Goal: Check status: Check status

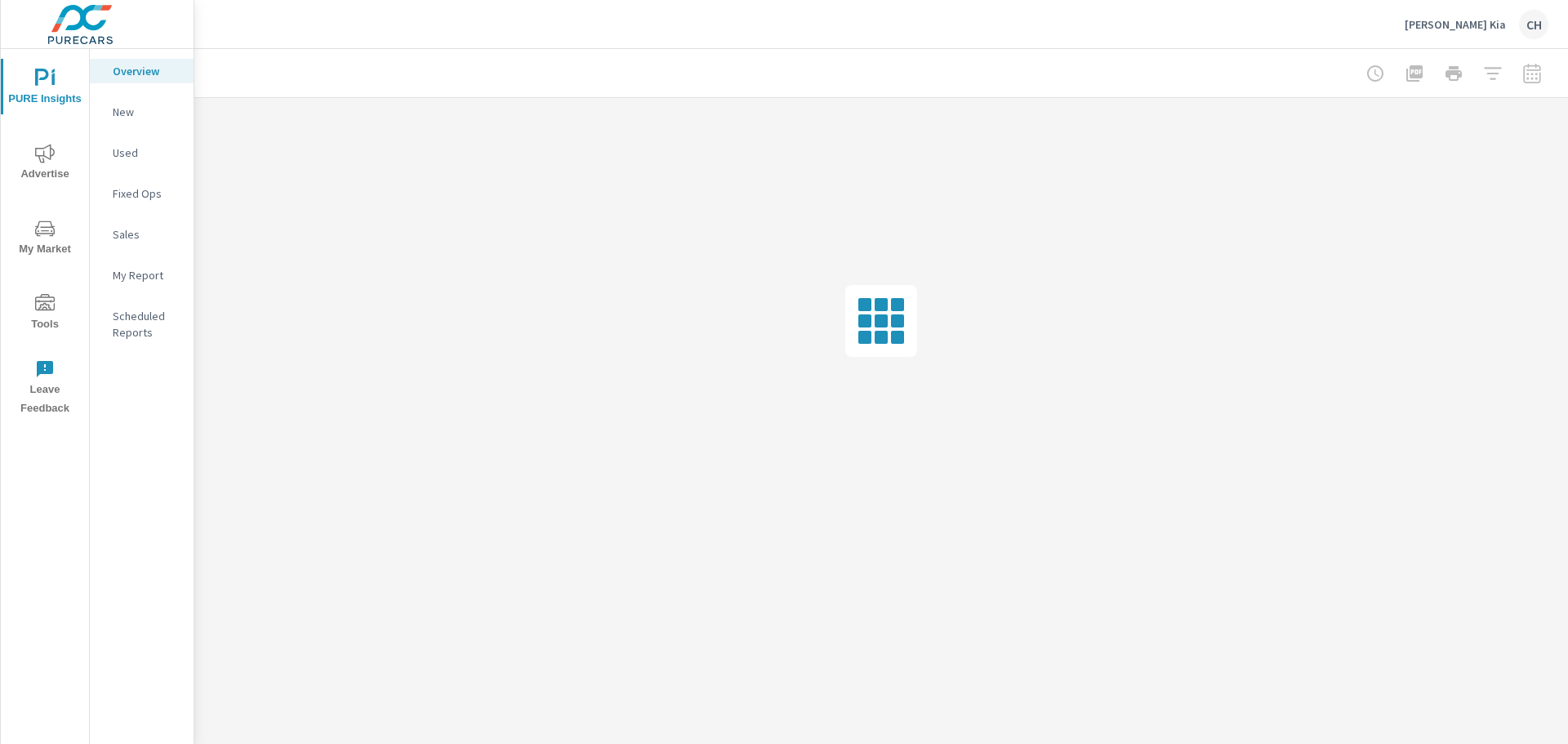
click at [1539, 75] on div at bounding box center [1454, 74] width 189 height 33
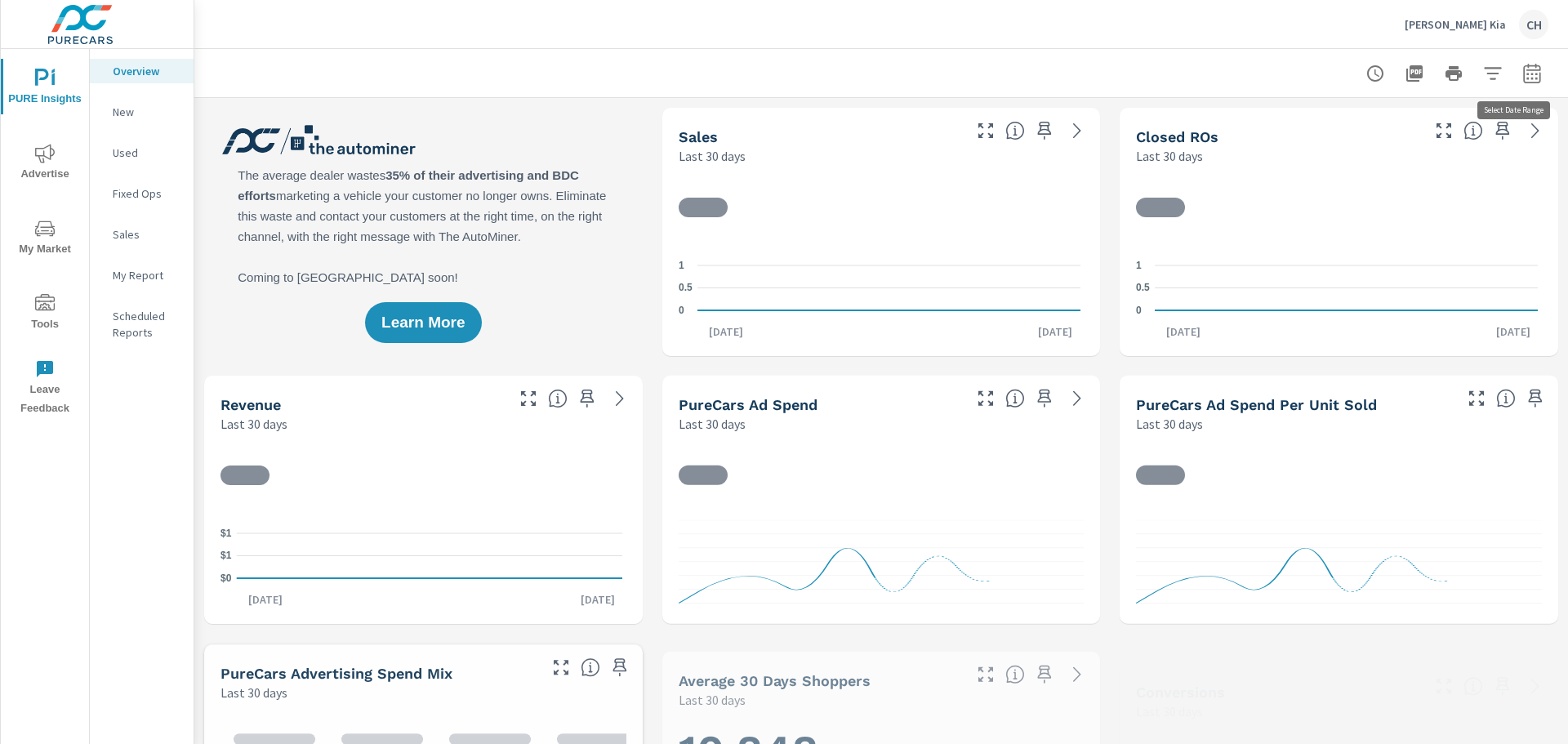
click at [1522, 77] on icon "button" at bounding box center [1531, 73] width 19 height 19
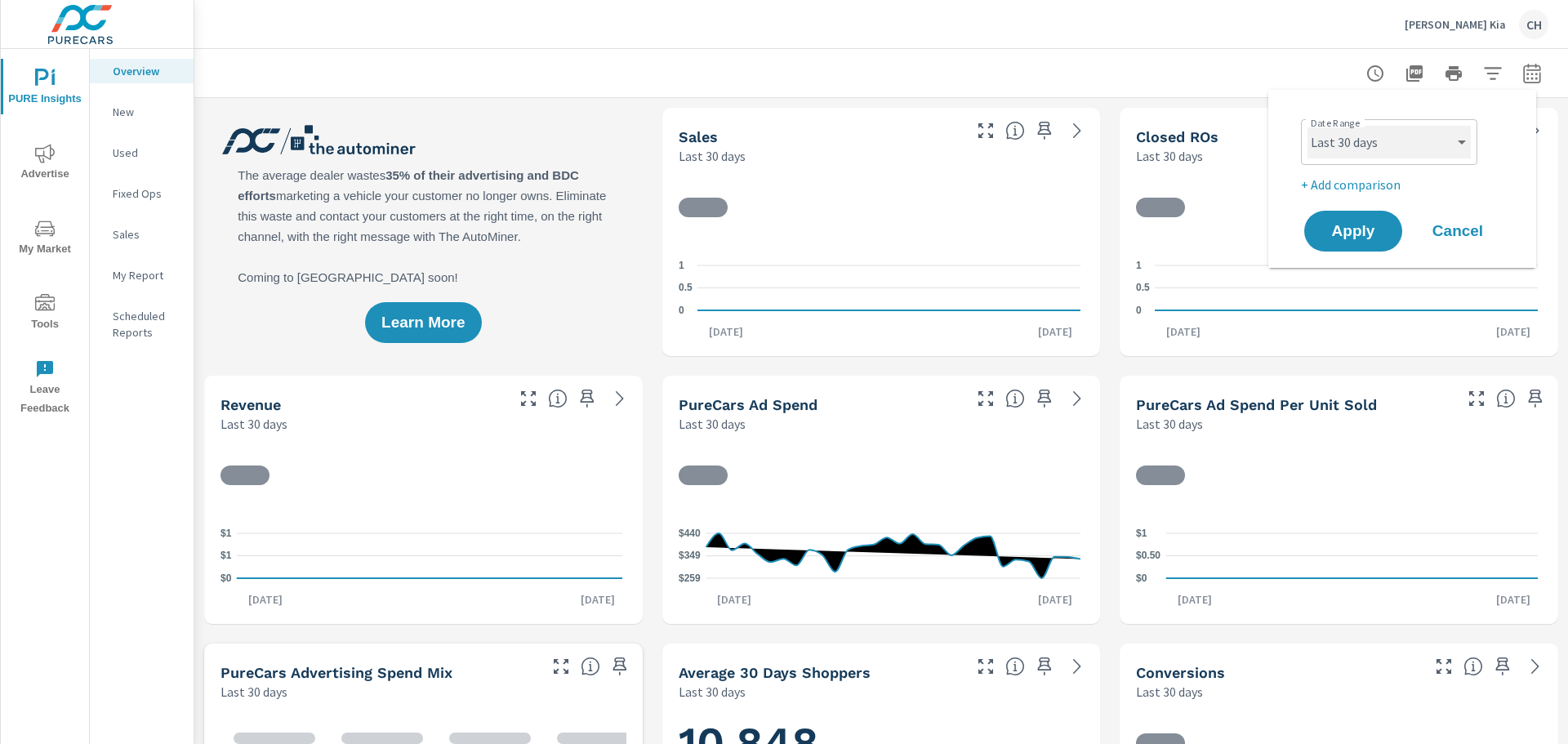
click at [1425, 133] on select "Custom [DATE] Last week Last 7 days Last 14 days Last 30 days Last 45 days Last…" at bounding box center [1390, 143] width 164 height 33
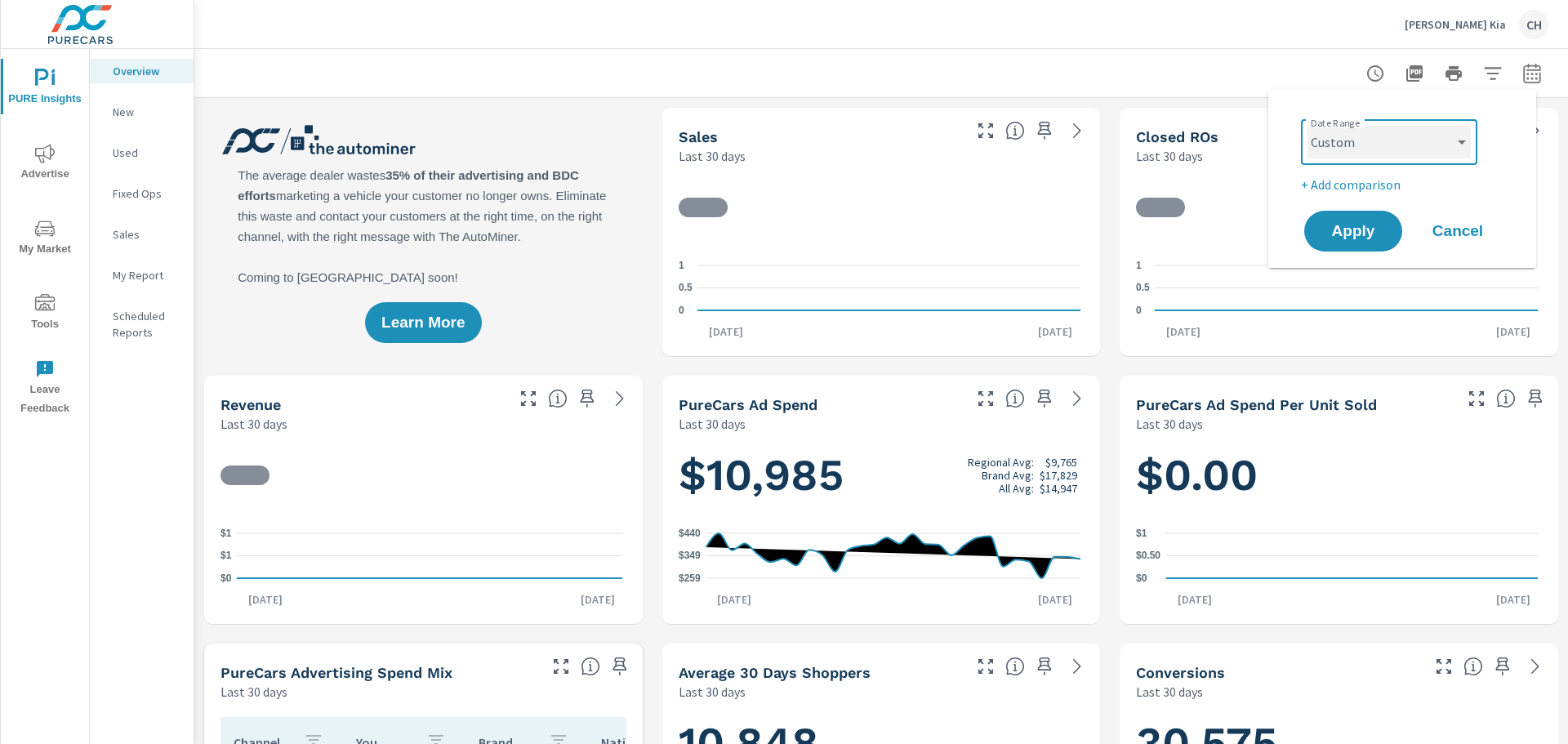
click at [1308, 126] on select "Custom [DATE] Last week Last 7 days Last 14 days Last 30 days Last 45 days Last…" at bounding box center [1390, 143] width 164 height 33
select select "custom"
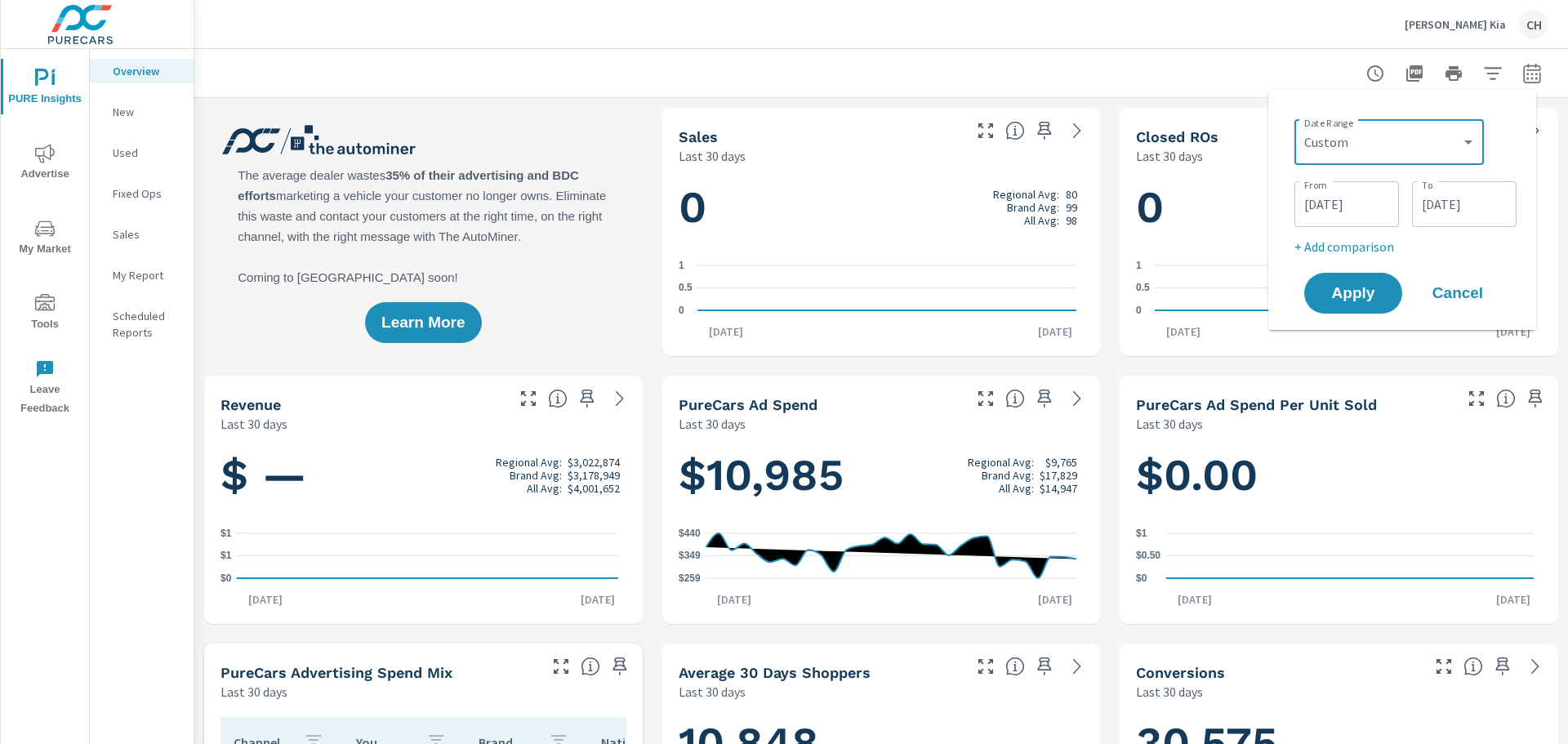
click at [1379, 200] on input "[DATE]" at bounding box center [1346, 204] width 91 height 33
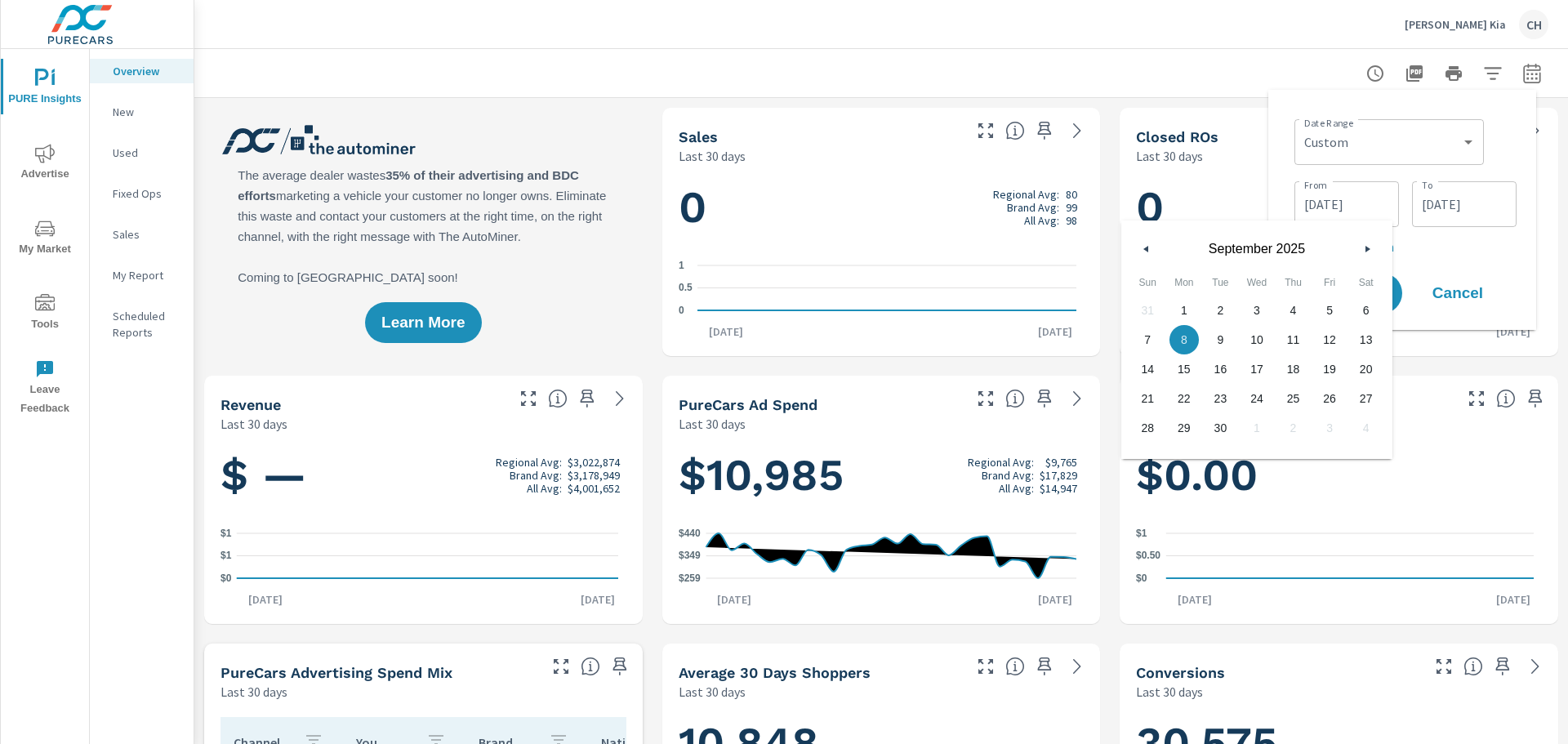
click at [1139, 247] on button "button" at bounding box center [1146, 248] width 19 height 19
click at [1146, 252] on button "button" at bounding box center [1146, 248] width 19 height 19
click at [1211, 303] on span "1" at bounding box center [1220, 310] width 37 height 21
type input "[DATE]"
click at [1446, 206] on input "[DATE]" at bounding box center [1463, 204] width 91 height 33
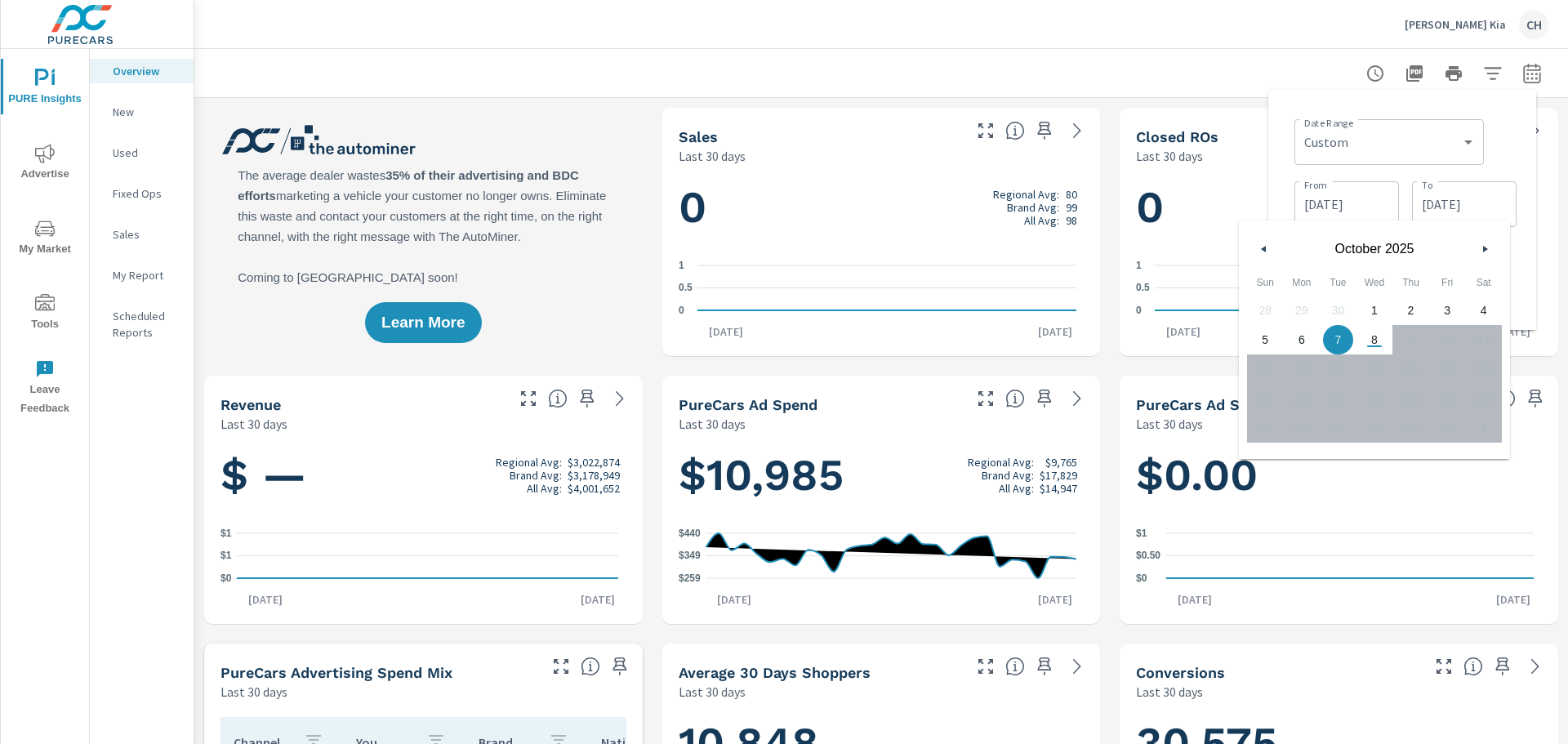
click at [1254, 246] on button "button" at bounding box center [1264, 248] width 19 height 19
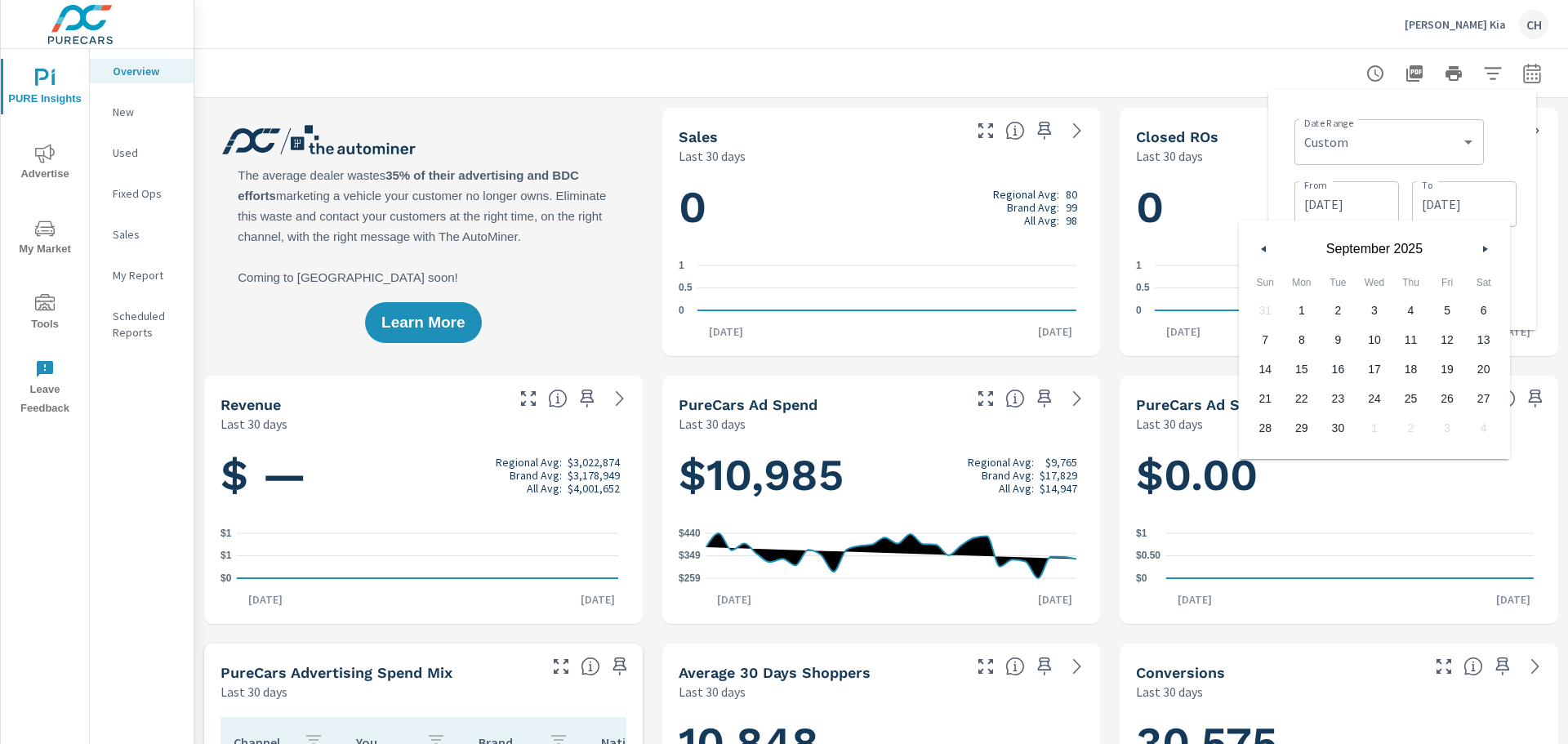
click at [1258, 246] on icon "button" at bounding box center [1261, 248] width 8 height 6
click at [1262, 248] on icon "button" at bounding box center [1261, 248] width 8 height 6
click at [1408, 426] on span "31" at bounding box center [1411, 428] width 37 height 21
type input "[DATE]"
click at [1525, 244] on div "Date Range Custom [DATE] Last week Last 7 days Last 14 days Last 30 days Last 4…" at bounding box center [1402, 210] width 268 height 240
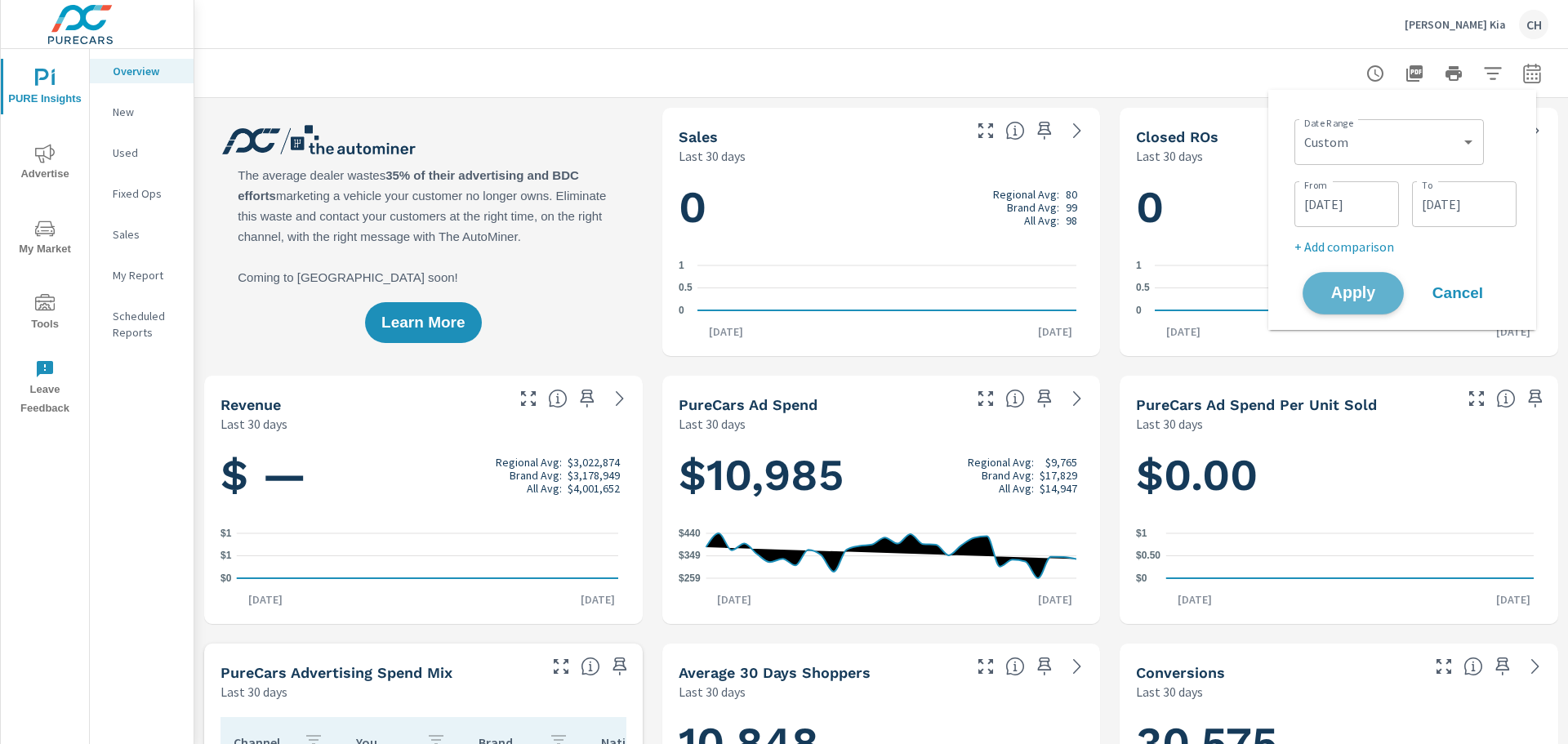
click at [1382, 288] on span "Apply" at bounding box center [1353, 293] width 67 height 16
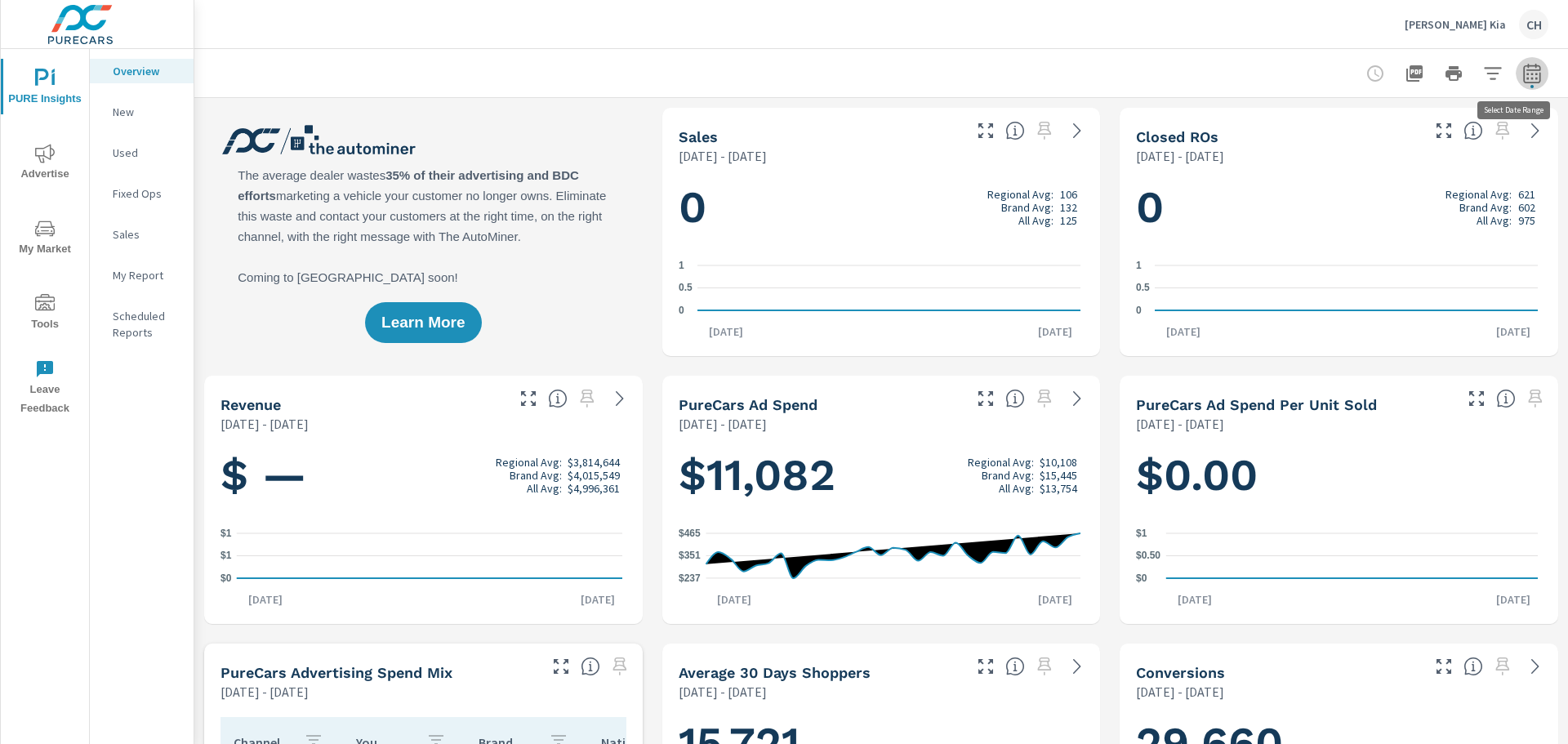
click at [1522, 71] on icon "button" at bounding box center [1531, 73] width 19 height 19
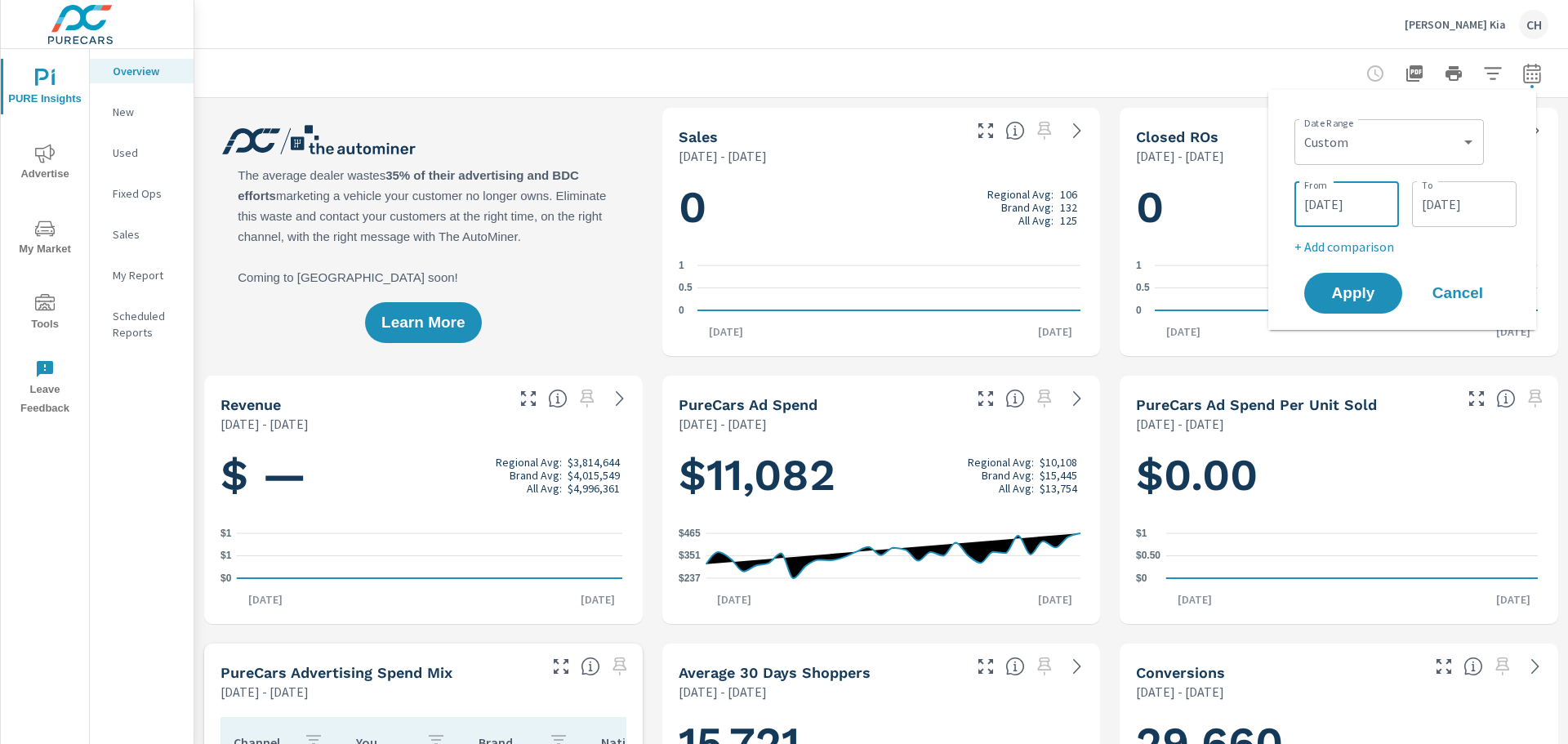
click at [1376, 200] on input "[DATE]" at bounding box center [1346, 204] width 91 height 33
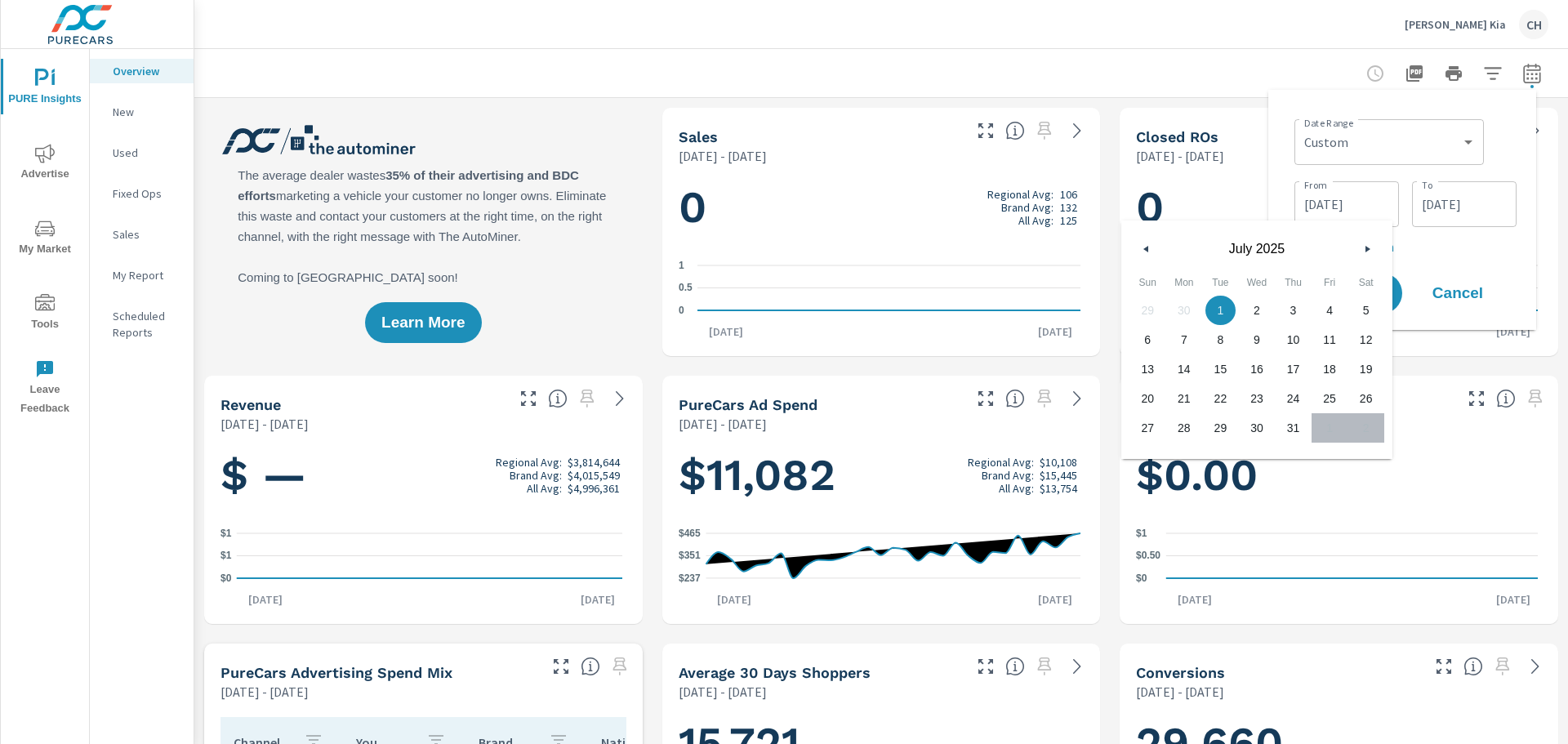
click at [1150, 246] on button "button" at bounding box center [1146, 248] width 19 height 19
click at [1153, 308] on span "1" at bounding box center [1148, 310] width 37 height 21
click at [1175, 427] on span "30" at bounding box center [1185, 428] width 37 height 21
click at [1149, 313] on span "1" at bounding box center [1148, 310] width 37 height 21
type input "[DATE]"
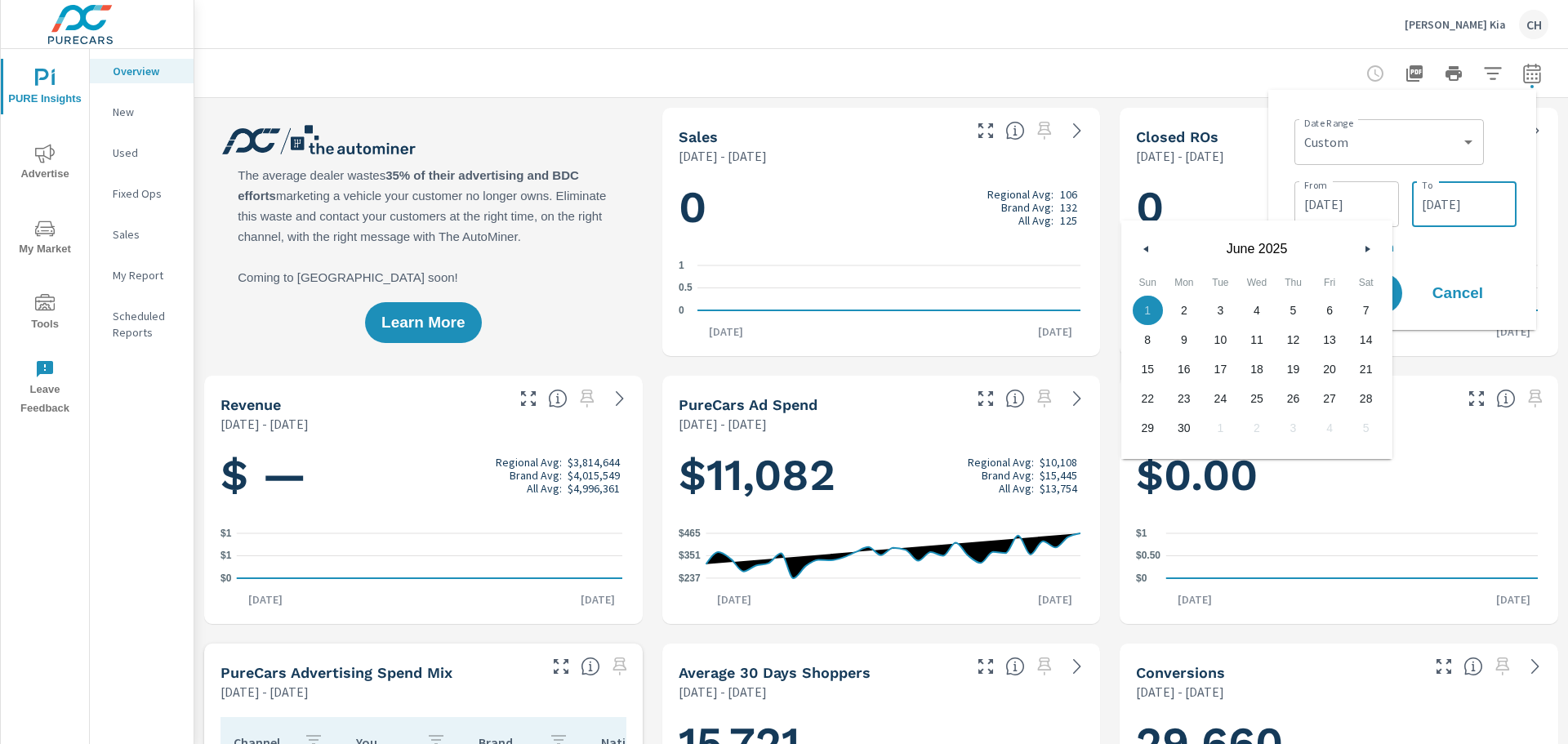
click at [1444, 206] on input "[DATE]" at bounding box center [1463, 204] width 91 height 33
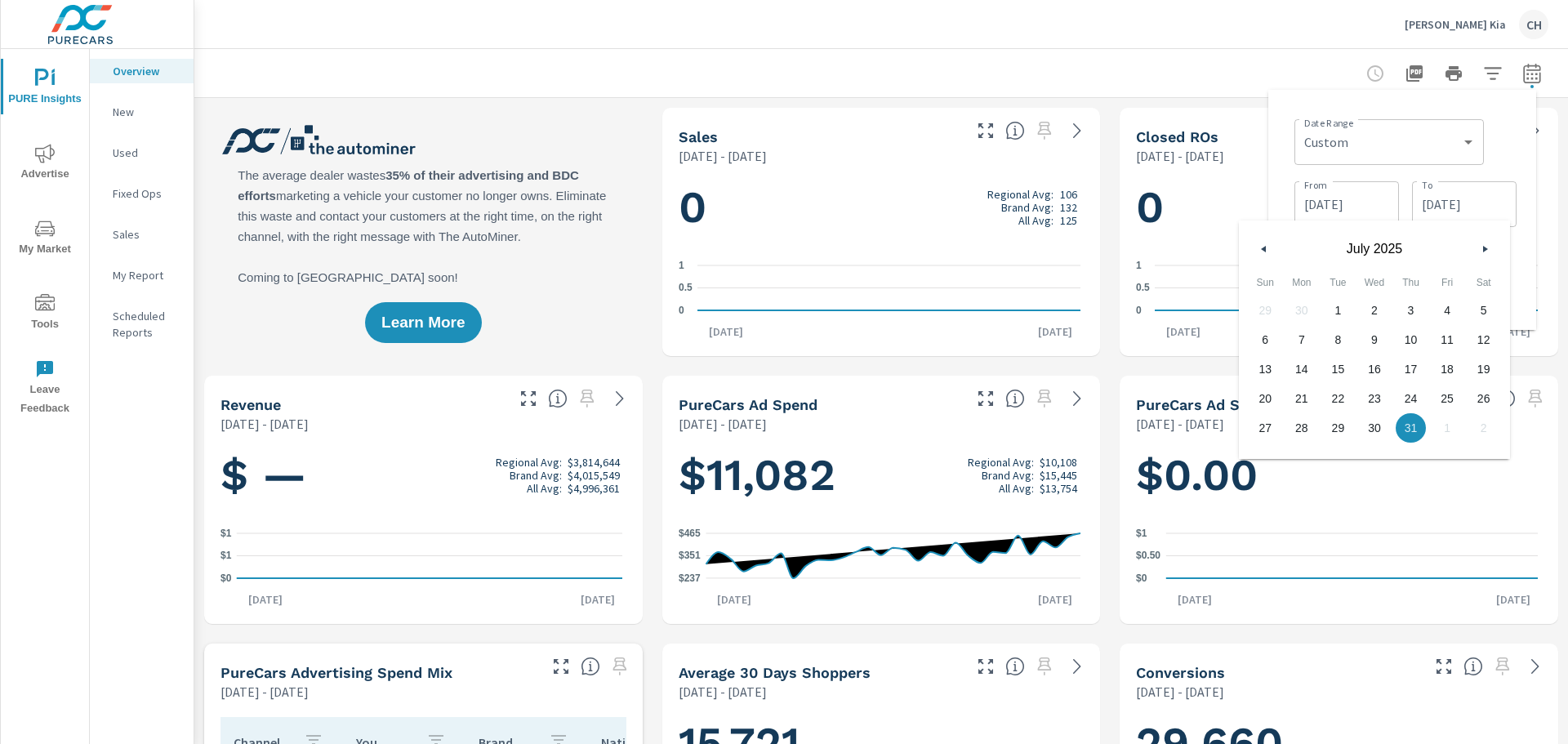
click at [1265, 251] on icon "button" at bounding box center [1261, 248] width 8 height 6
click at [1299, 423] on span "30" at bounding box center [1302, 428] width 37 height 21
type input "[DATE]"
click at [1510, 170] on div "Date Range Custom [DATE] Last week Last 7 days Last 14 days Last 30 days Last 4…" at bounding box center [1405, 185] width 223 height 143
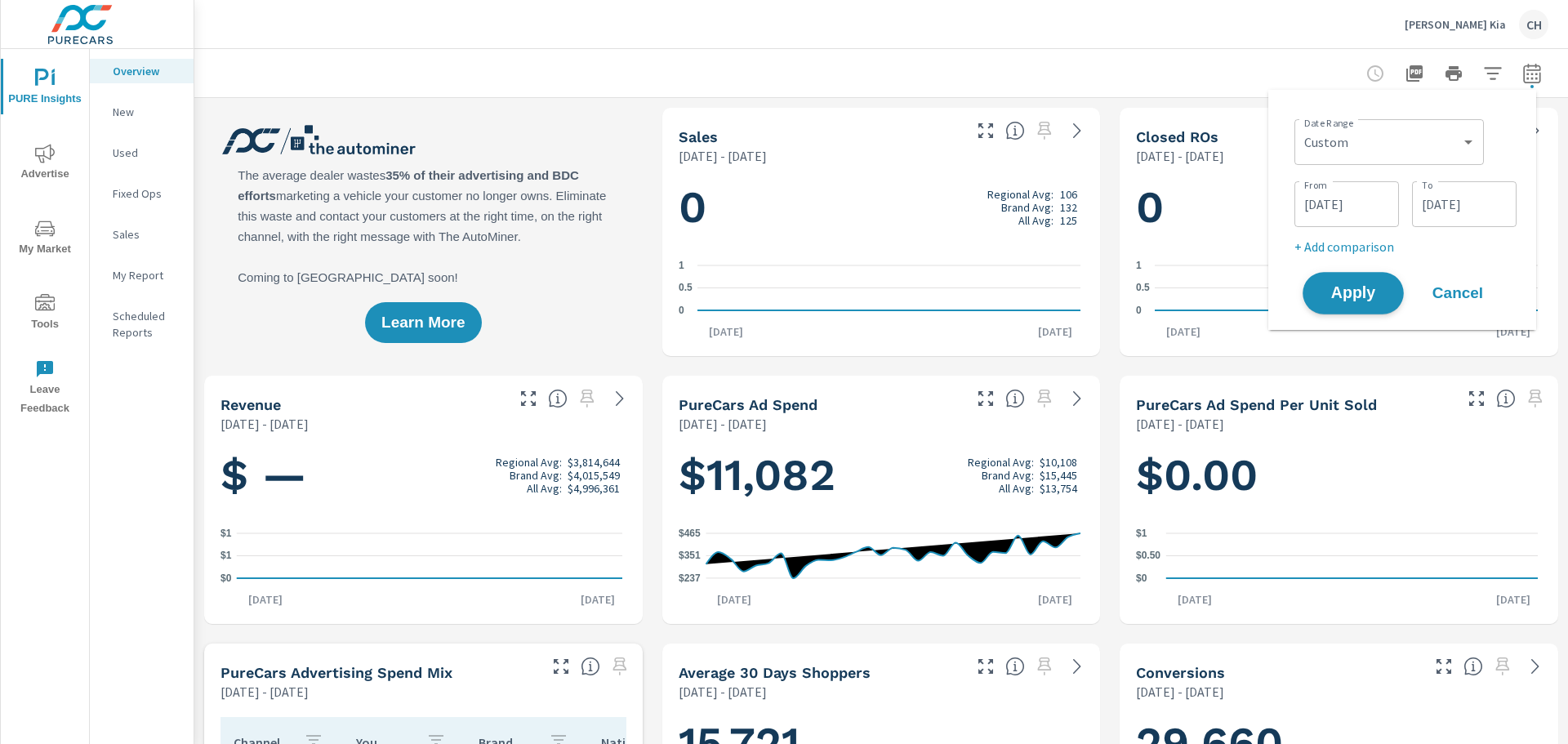
click at [1382, 291] on span "Apply" at bounding box center [1353, 293] width 67 height 16
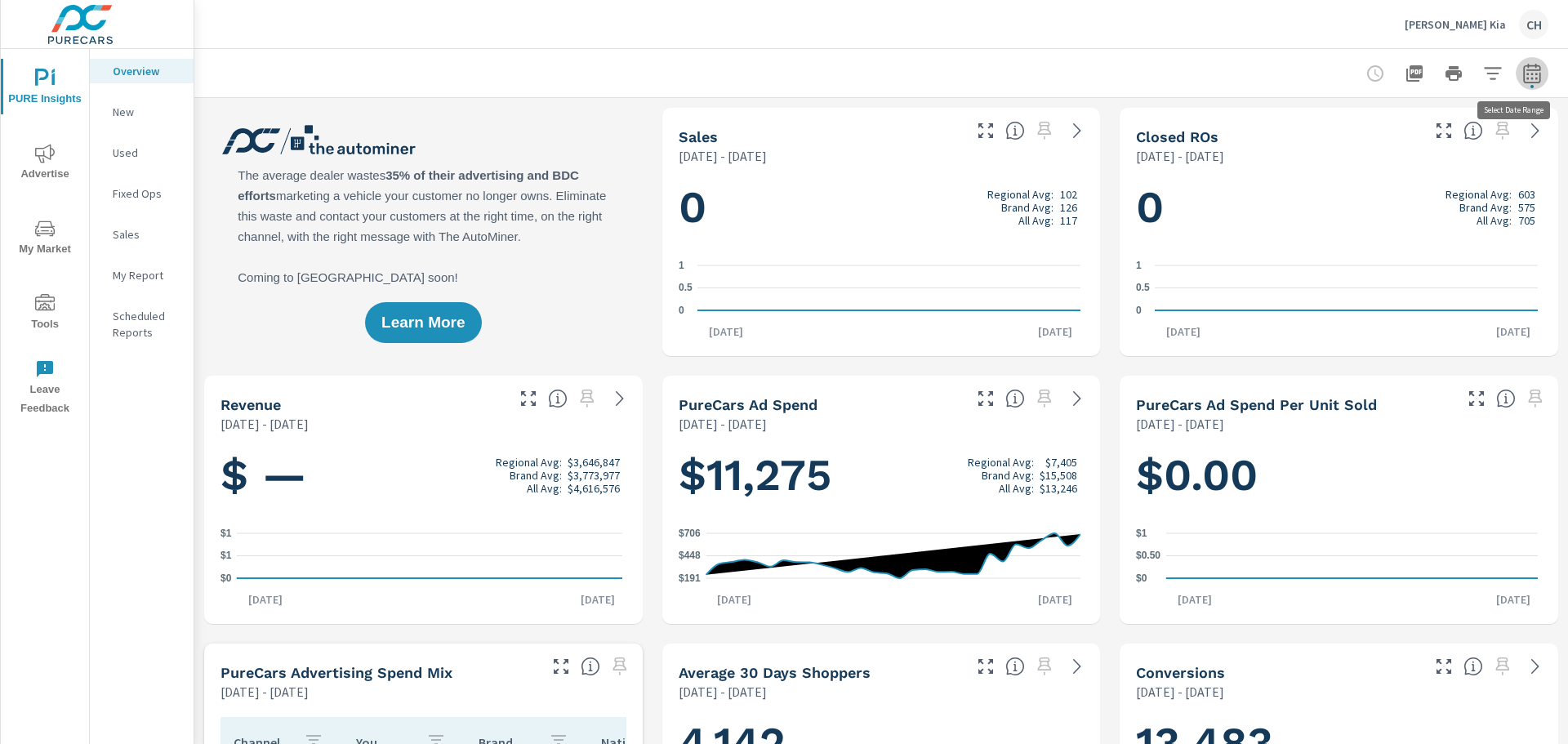
click at [1522, 71] on icon "button" at bounding box center [1531, 73] width 19 height 19
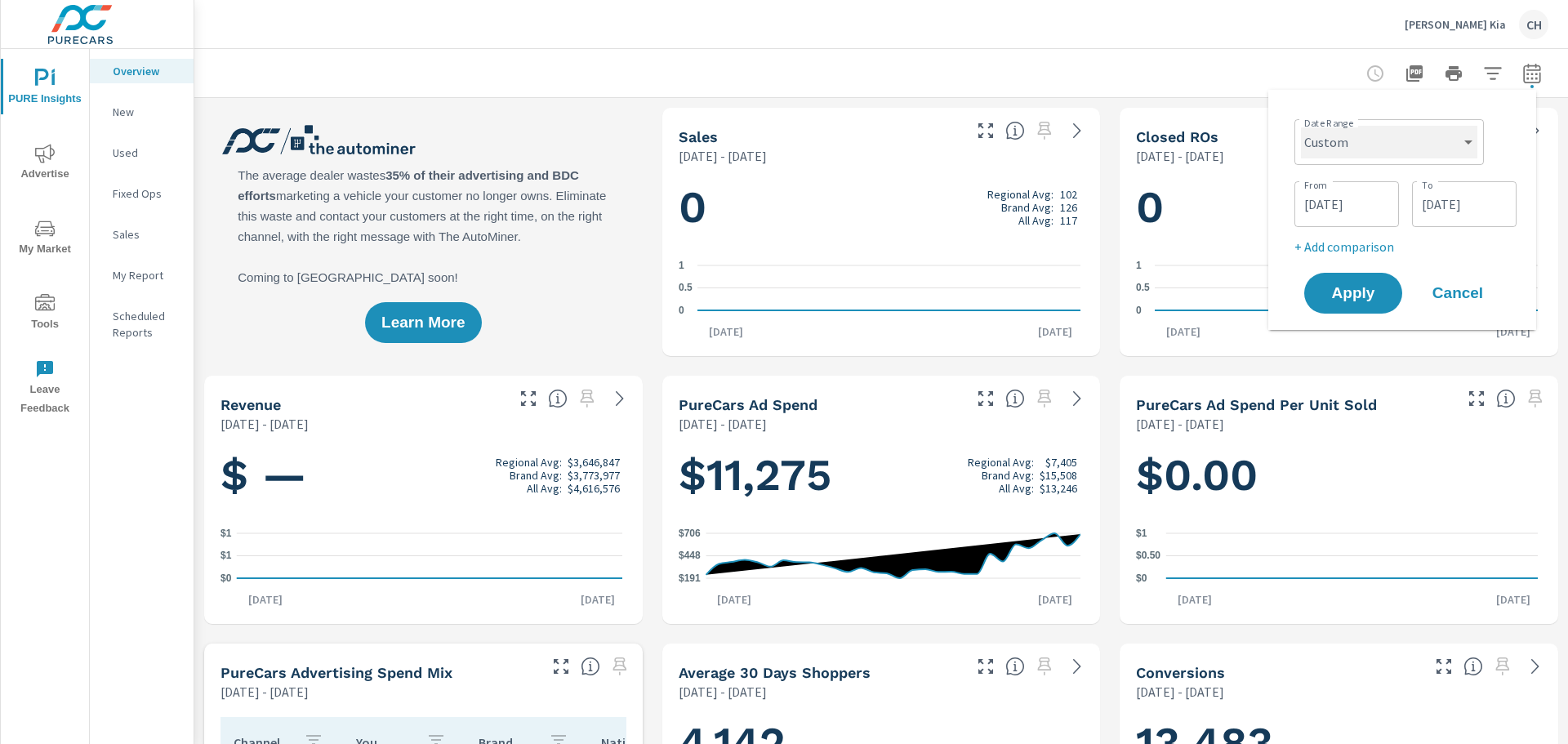
click at [1385, 142] on select "Custom [DATE] Last week Last 7 days Last 14 days Last 30 days Last 45 days Last…" at bounding box center [1390, 143] width 177 height 33
click at [1357, 212] on input "[DATE]" at bounding box center [1346, 204] width 91 height 33
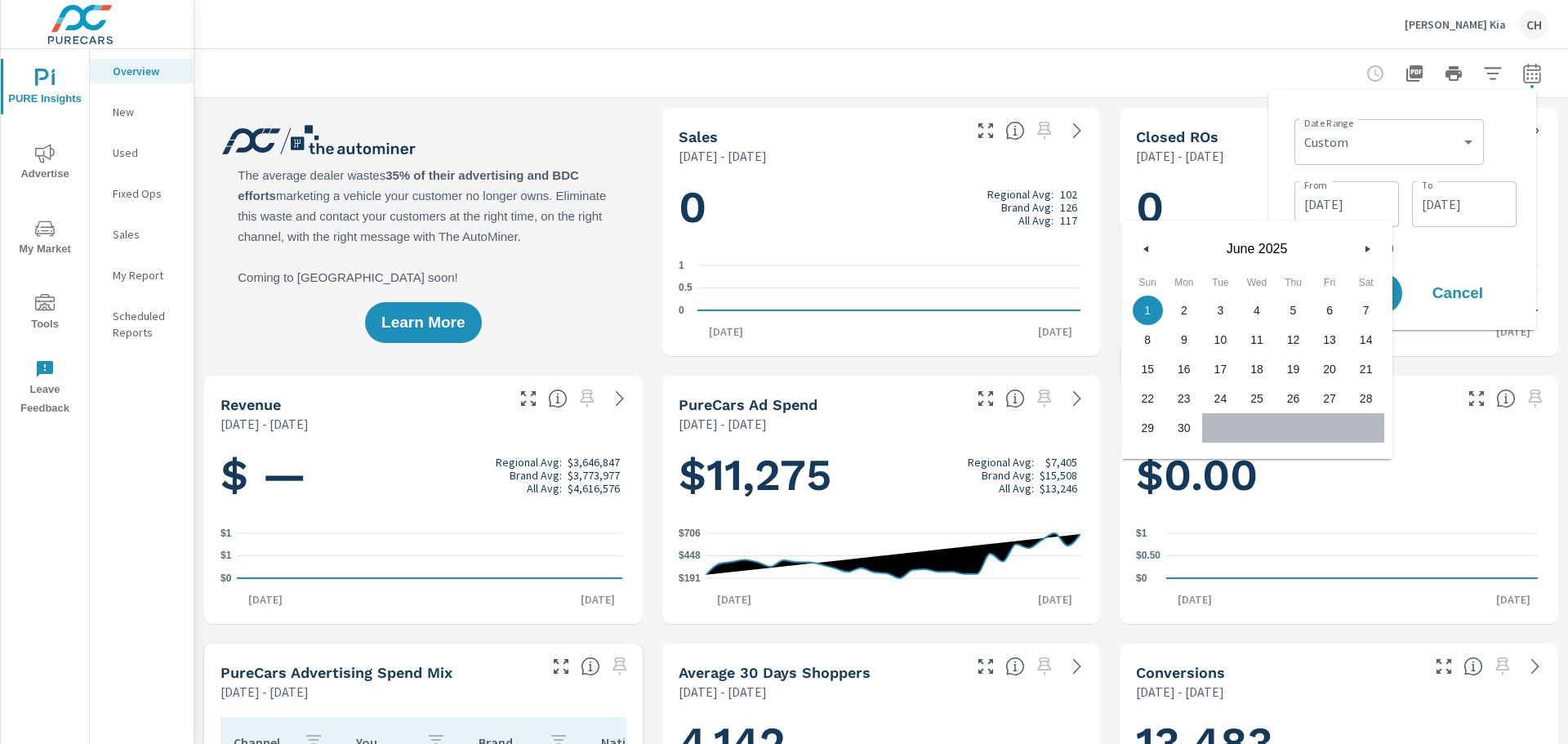
click at [1148, 245] on button "button" at bounding box center [1146, 248] width 19 height 19
click at [1291, 306] on span "1" at bounding box center [1293, 310] width 37 height 21
click at [1365, 428] on span "31" at bounding box center [1366, 428] width 37 height 21
click at [1292, 304] on span "1" at bounding box center [1293, 310] width 37 height 21
type input "[DATE]"
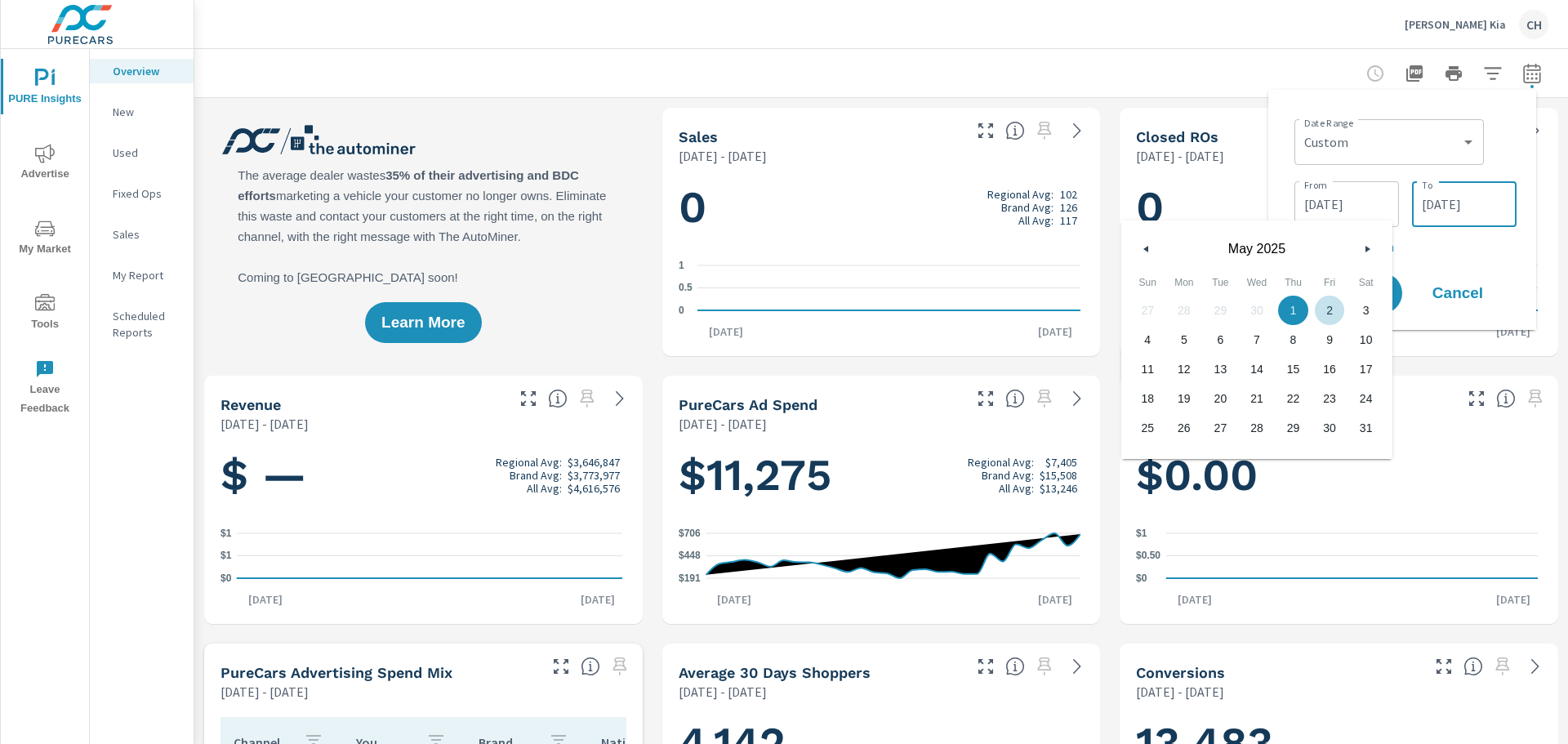
click at [1465, 199] on input "[DATE]" at bounding box center [1463, 204] width 91 height 33
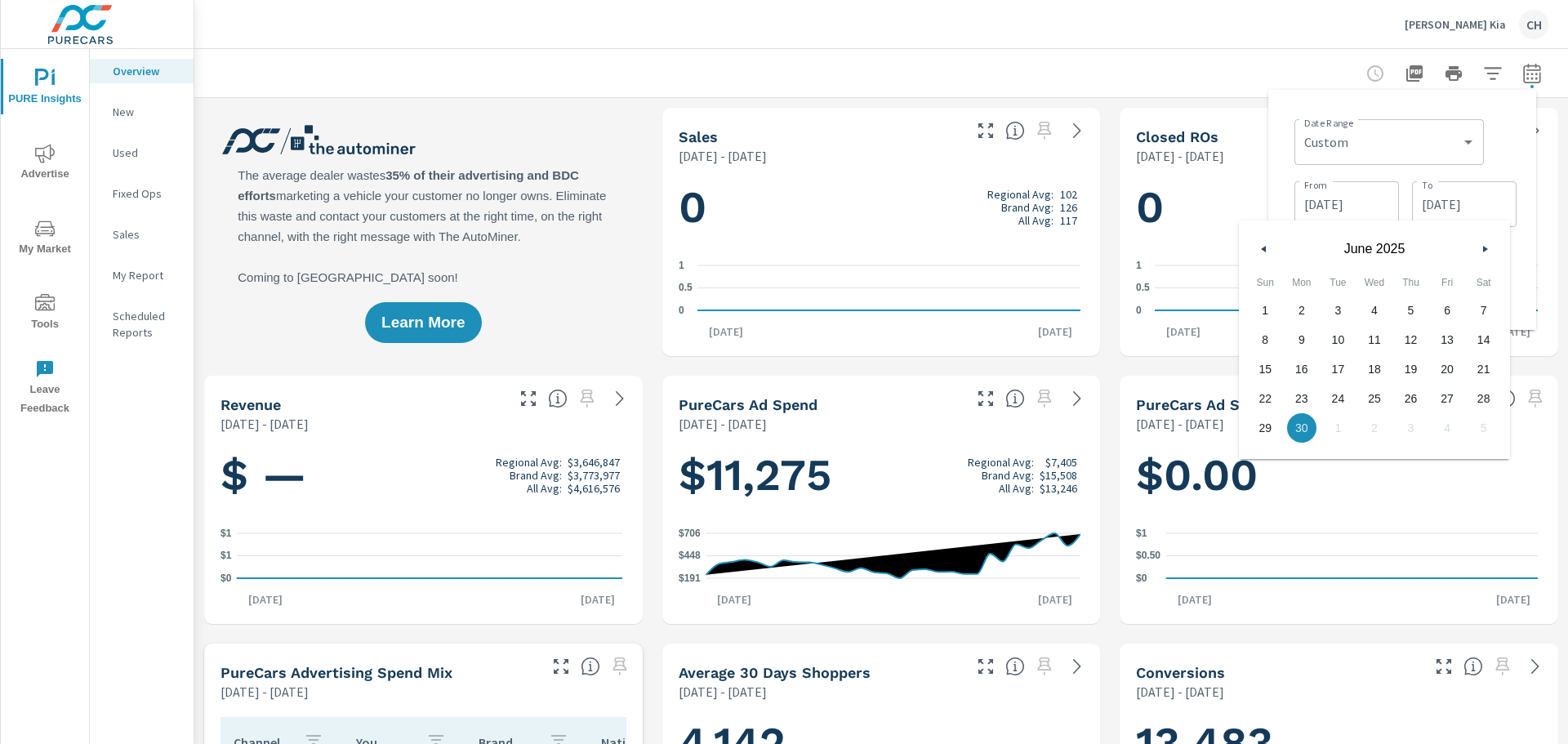
click at [1262, 244] on button "button" at bounding box center [1264, 248] width 19 height 19
click at [1487, 436] on span "31" at bounding box center [1483, 428] width 37 height 21
type input "[DATE]"
click at [1267, 72] on div at bounding box center [881, 73] width 1334 height 48
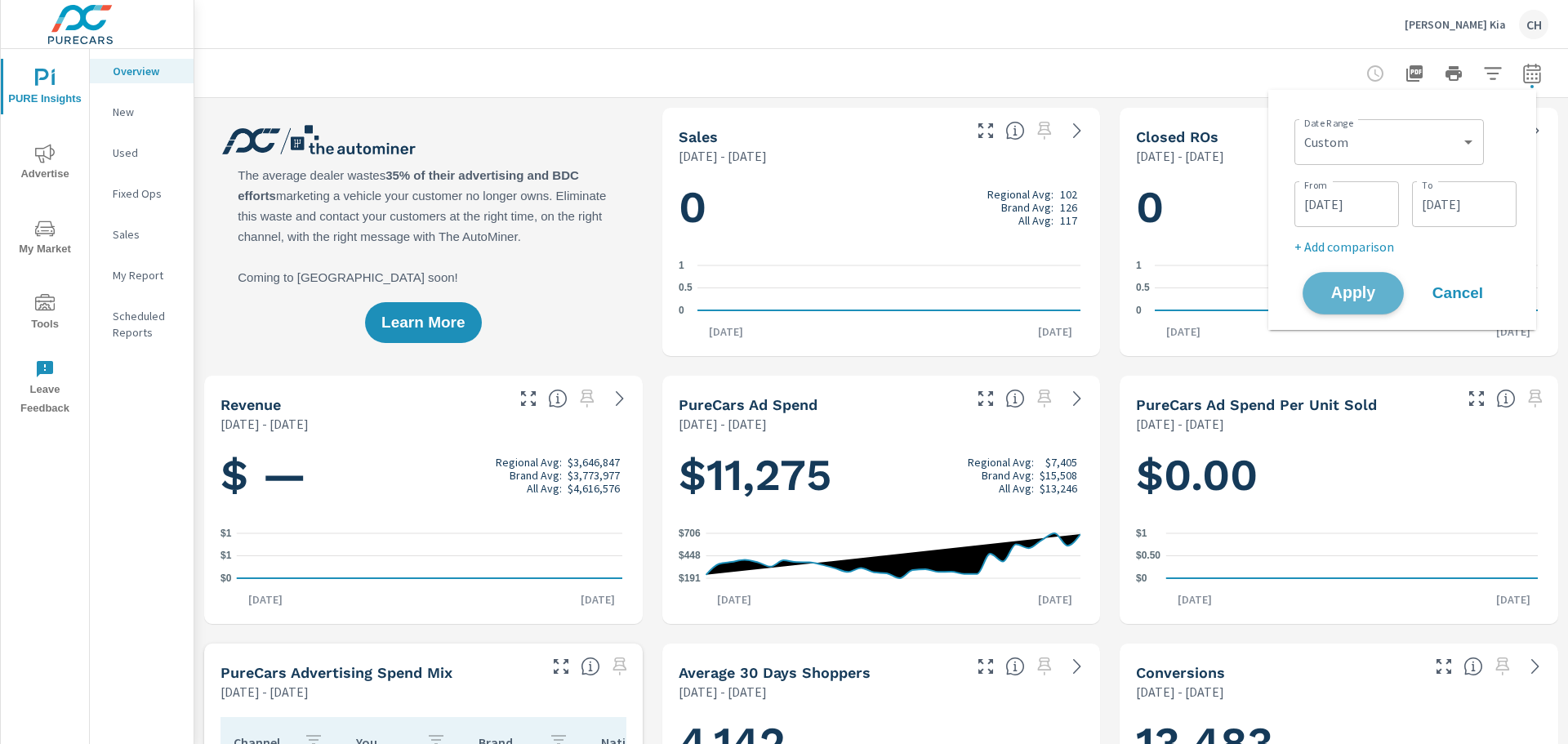
click at [1367, 292] on span "Apply" at bounding box center [1353, 293] width 67 height 16
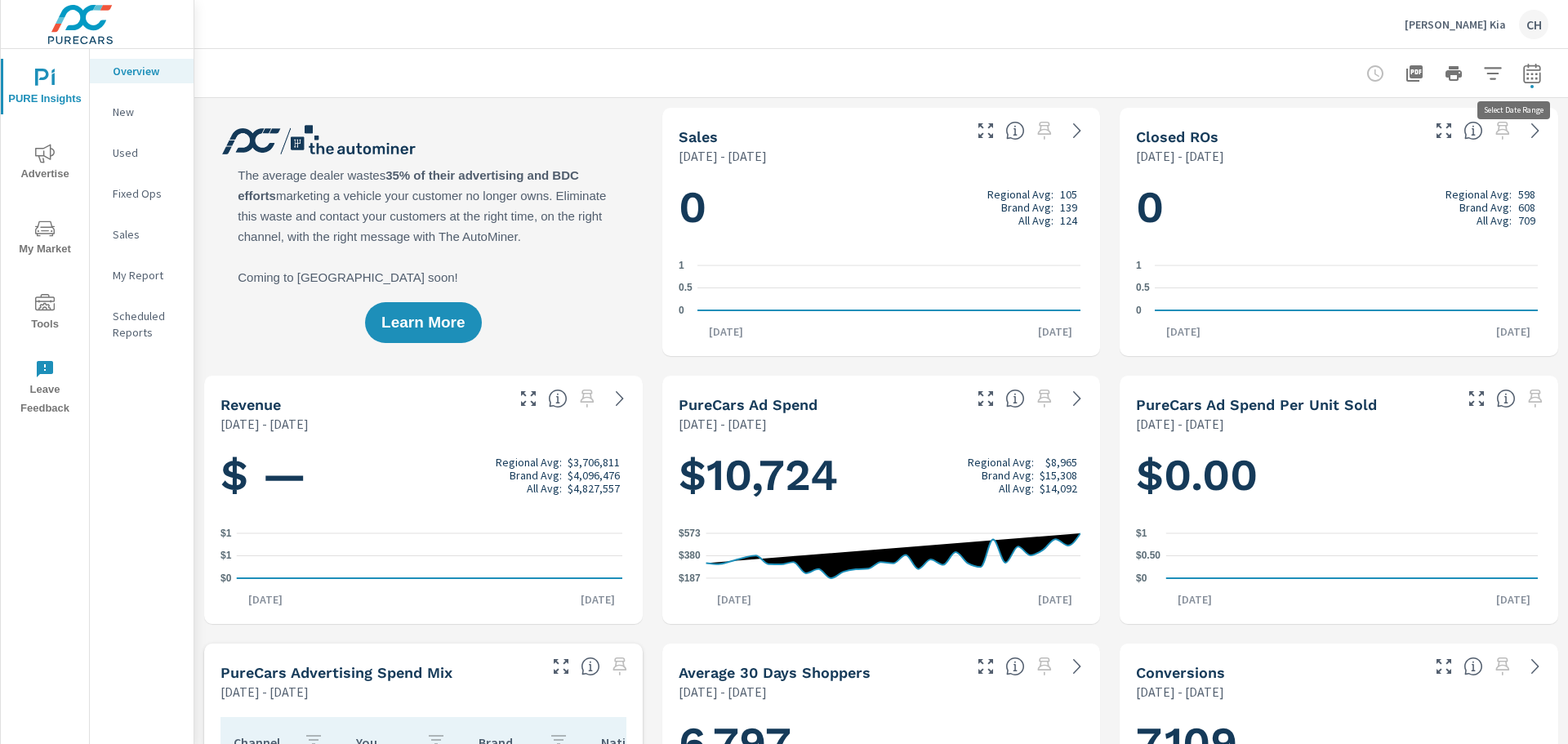
click at [1522, 67] on icon "button" at bounding box center [1531, 73] width 19 height 19
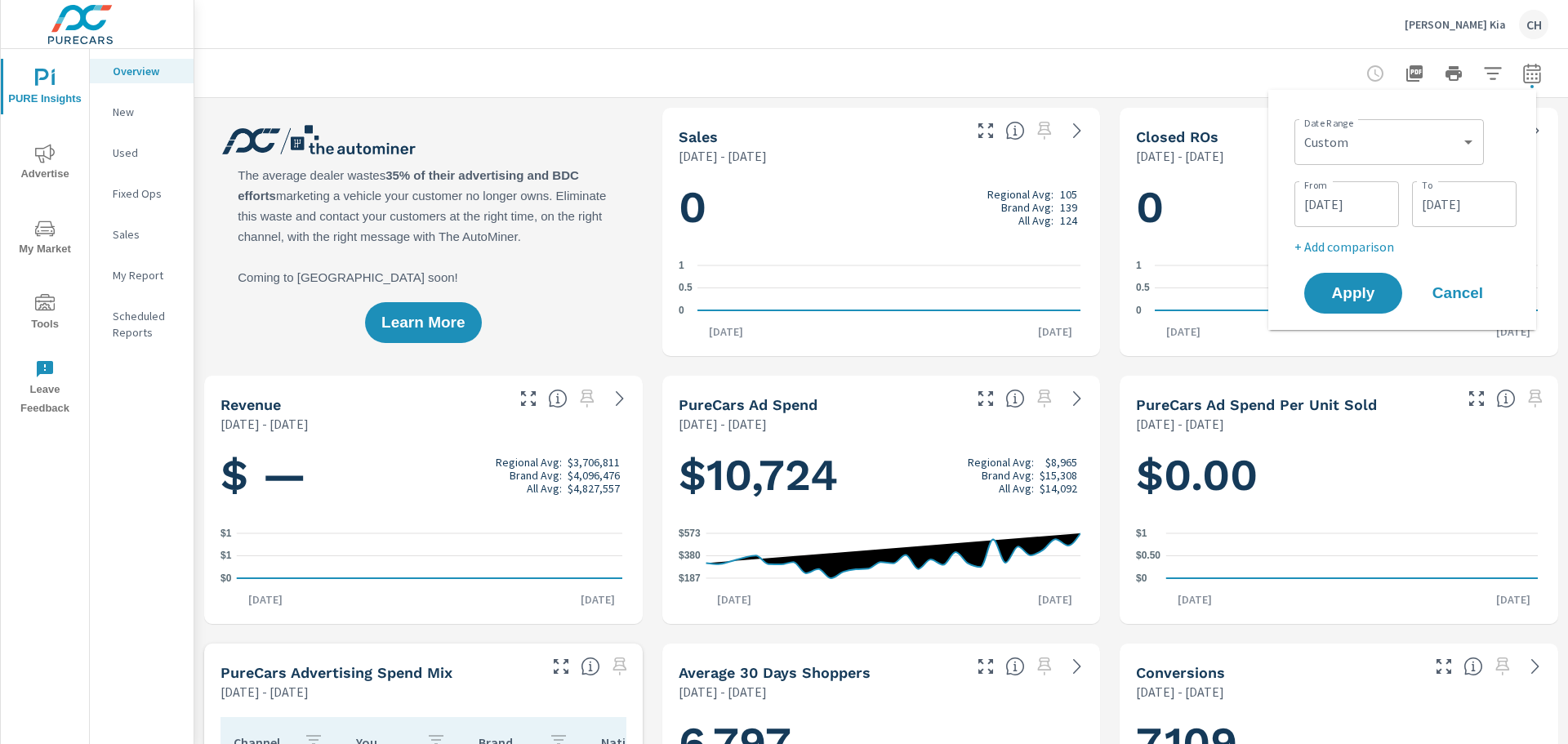
click at [1367, 198] on input "[DATE]" at bounding box center [1346, 204] width 91 height 33
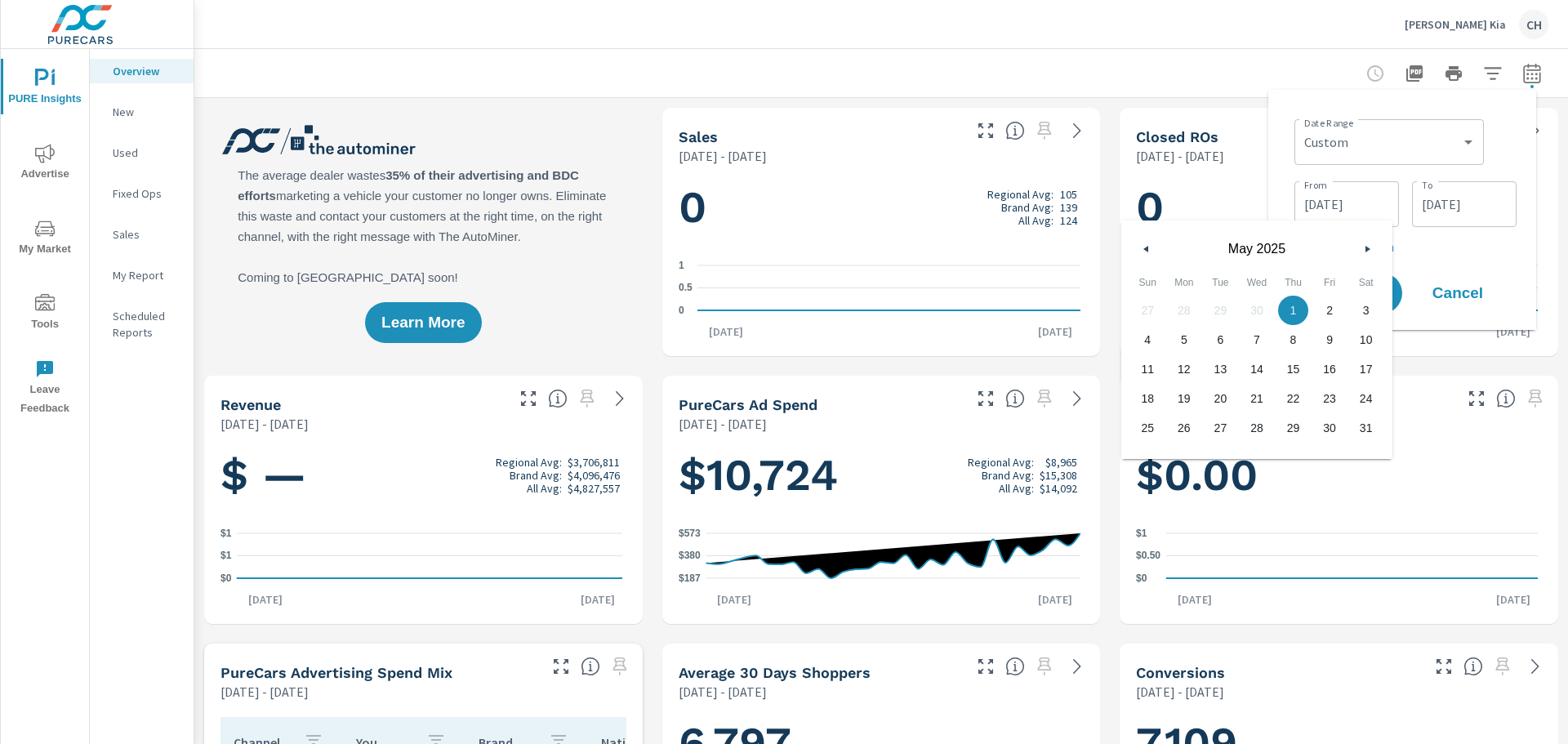
click at [1143, 241] on button "button" at bounding box center [1146, 248] width 19 height 19
click at [1220, 301] on span "1" at bounding box center [1220, 310] width 37 height 21
type input "[DATE]"
click at [1467, 214] on input "[DATE]" at bounding box center [1463, 204] width 91 height 33
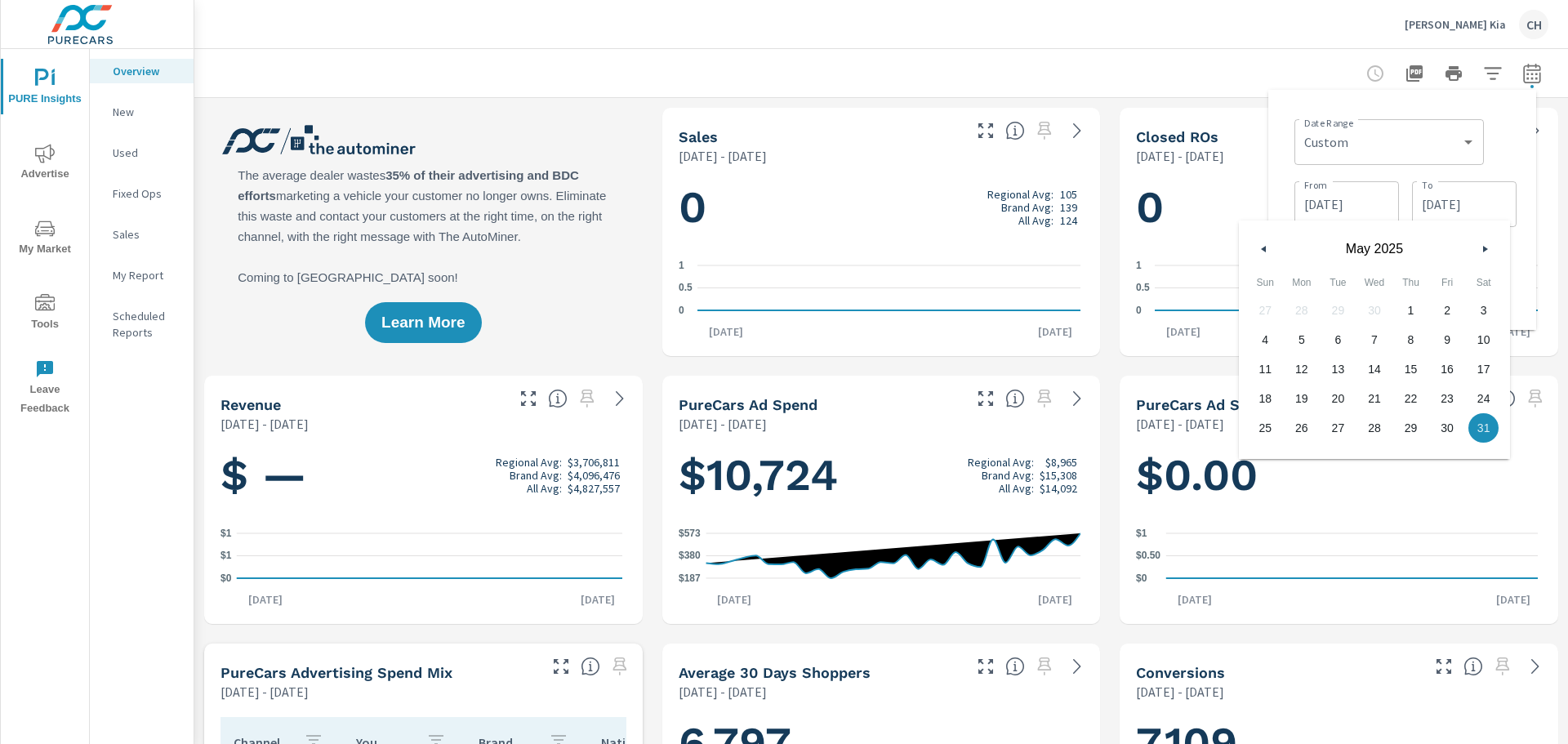
click at [1259, 252] on button "button" at bounding box center [1264, 248] width 19 height 19
click at [1379, 423] on span "30" at bounding box center [1375, 428] width 37 height 21
type input "[DATE]"
click at [1534, 230] on div "Date Range Custom [DATE] Last week Last 7 days Last 14 days Last 30 days Last 4…" at bounding box center [1402, 210] width 268 height 240
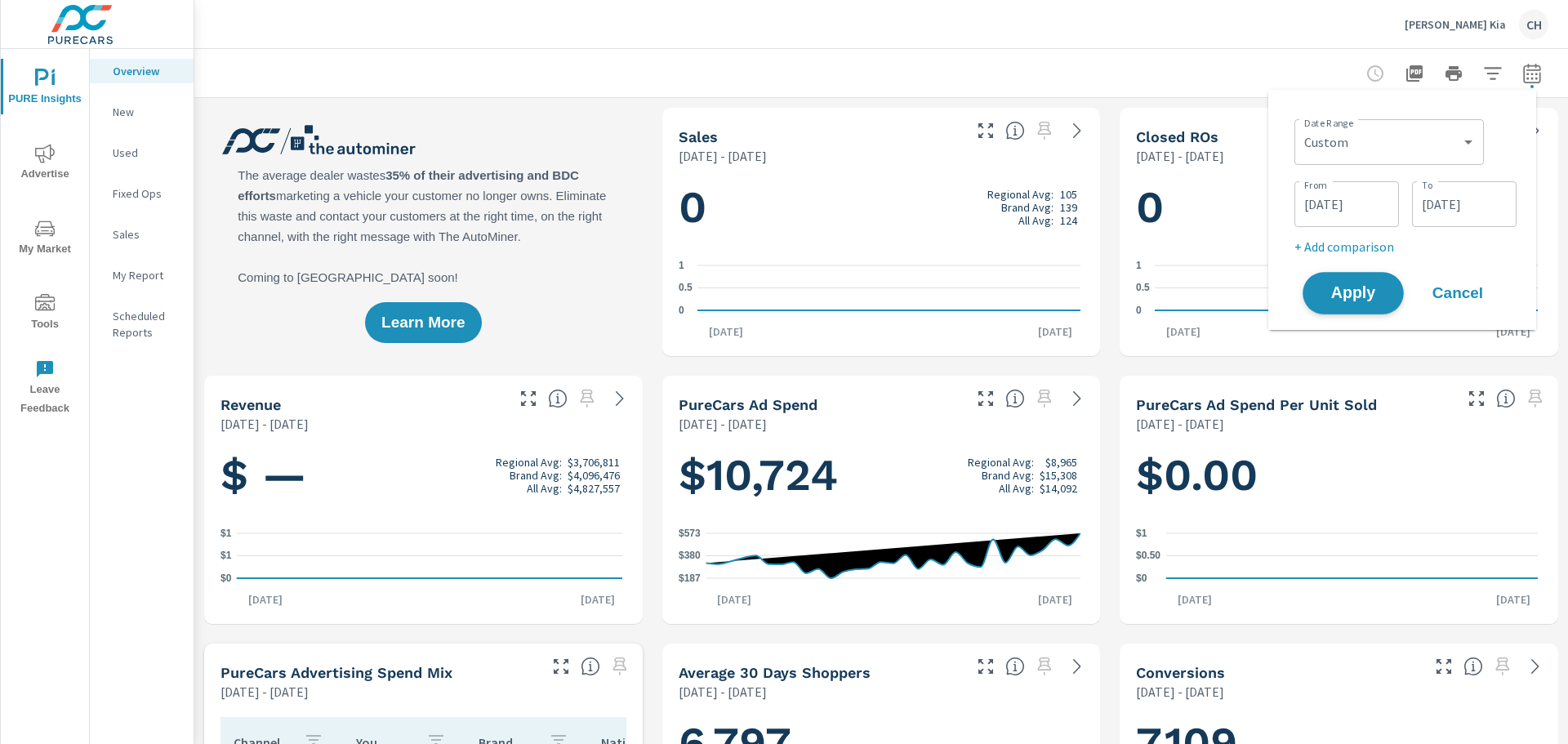
click at [1390, 300] on button "Apply" at bounding box center [1353, 293] width 101 height 42
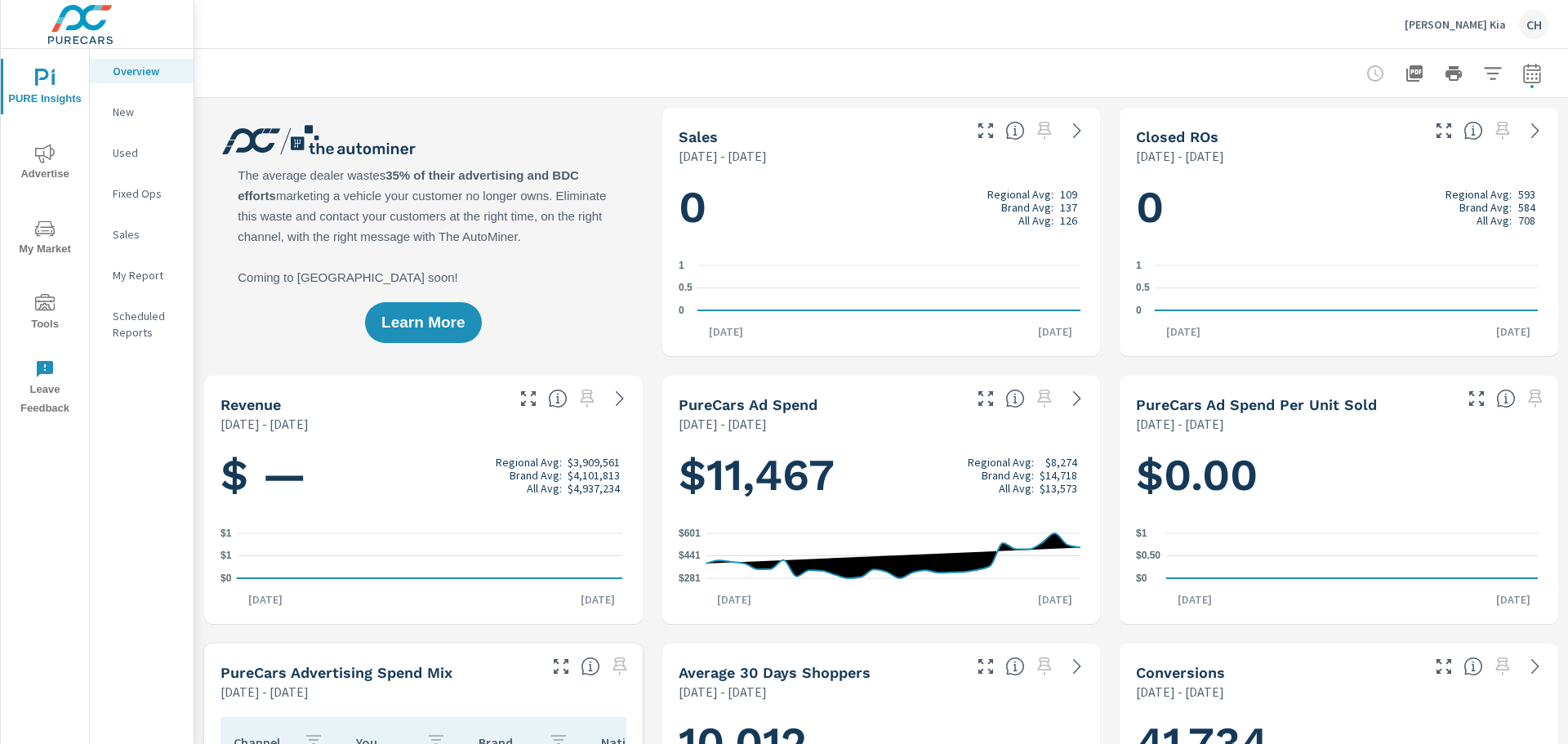
click at [1527, 77] on icon "button" at bounding box center [1532, 75] width 11 height 6
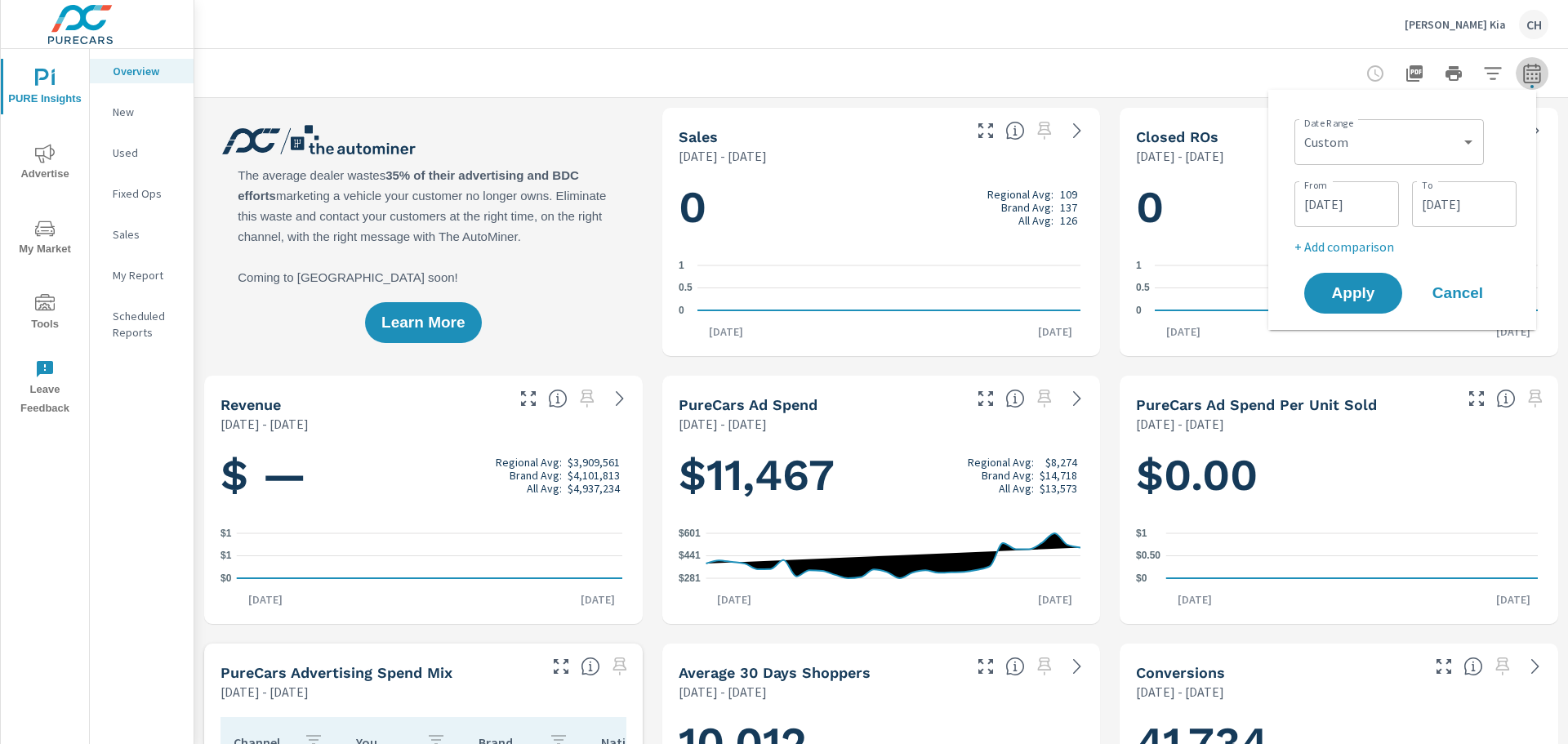
click at [1527, 77] on icon "button" at bounding box center [1532, 75] width 11 height 6
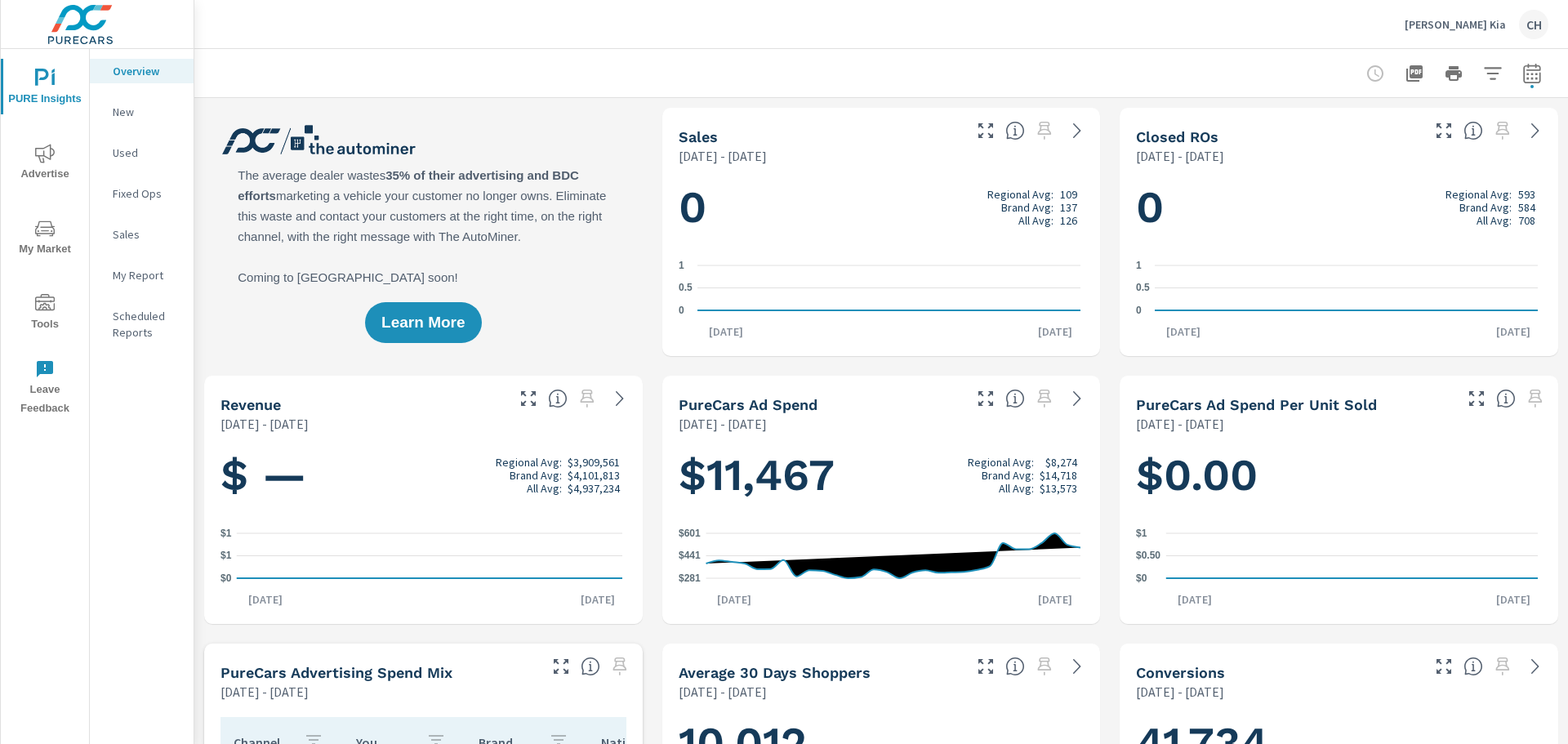
click at [1527, 78] on icon "button" at bounding box center [1532, 75] width 11 height 6
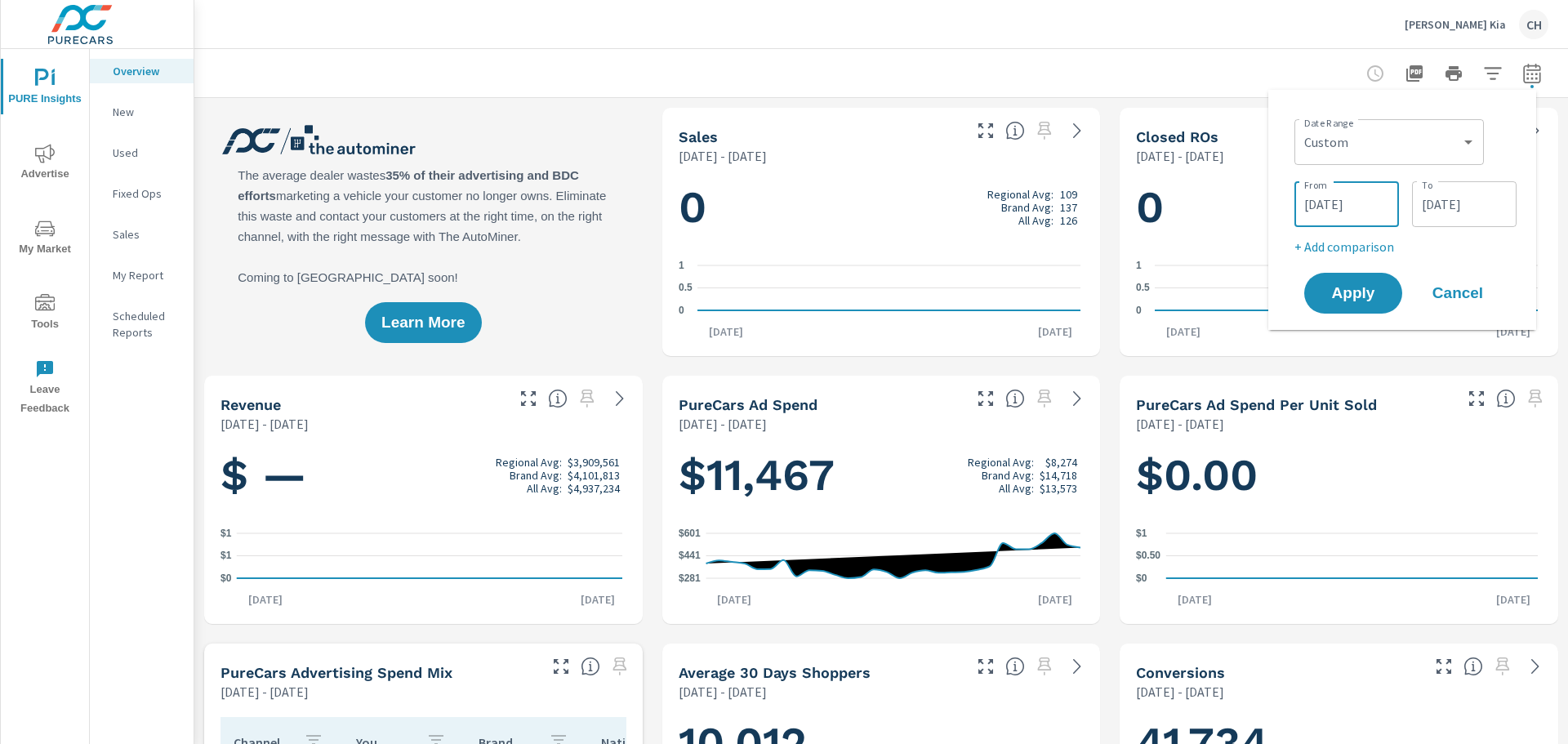
click at [1352, 212] on input "[DATE]" at bounding box center [1346, 204] width 91 height 33
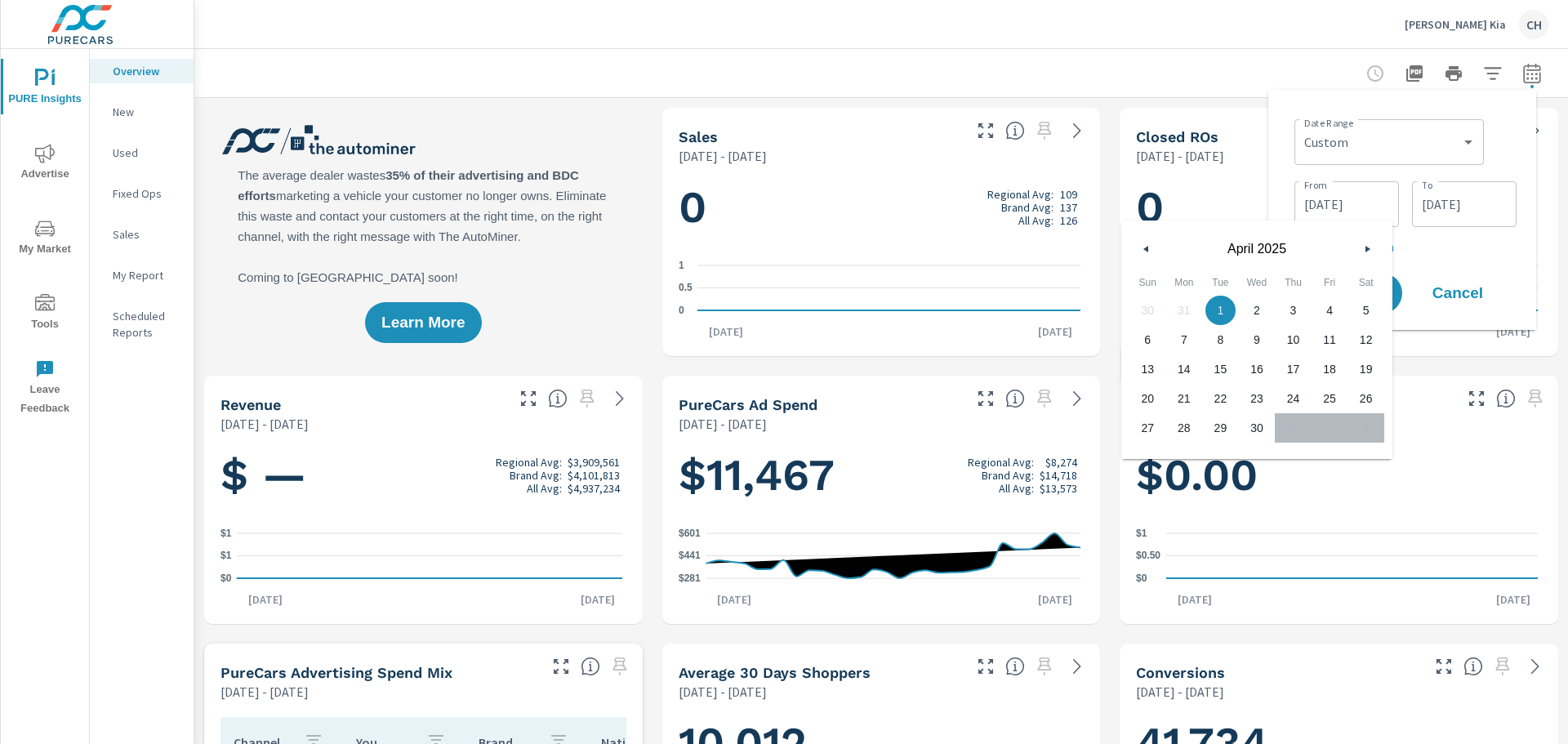
click at [1140, 245] on button "button" at bounding box center [1146, 248] width 19 height 19
click at [1359, 308] on span "1" at bounding box center [1366, 310] width 37 height 21
type input "[DATE]"
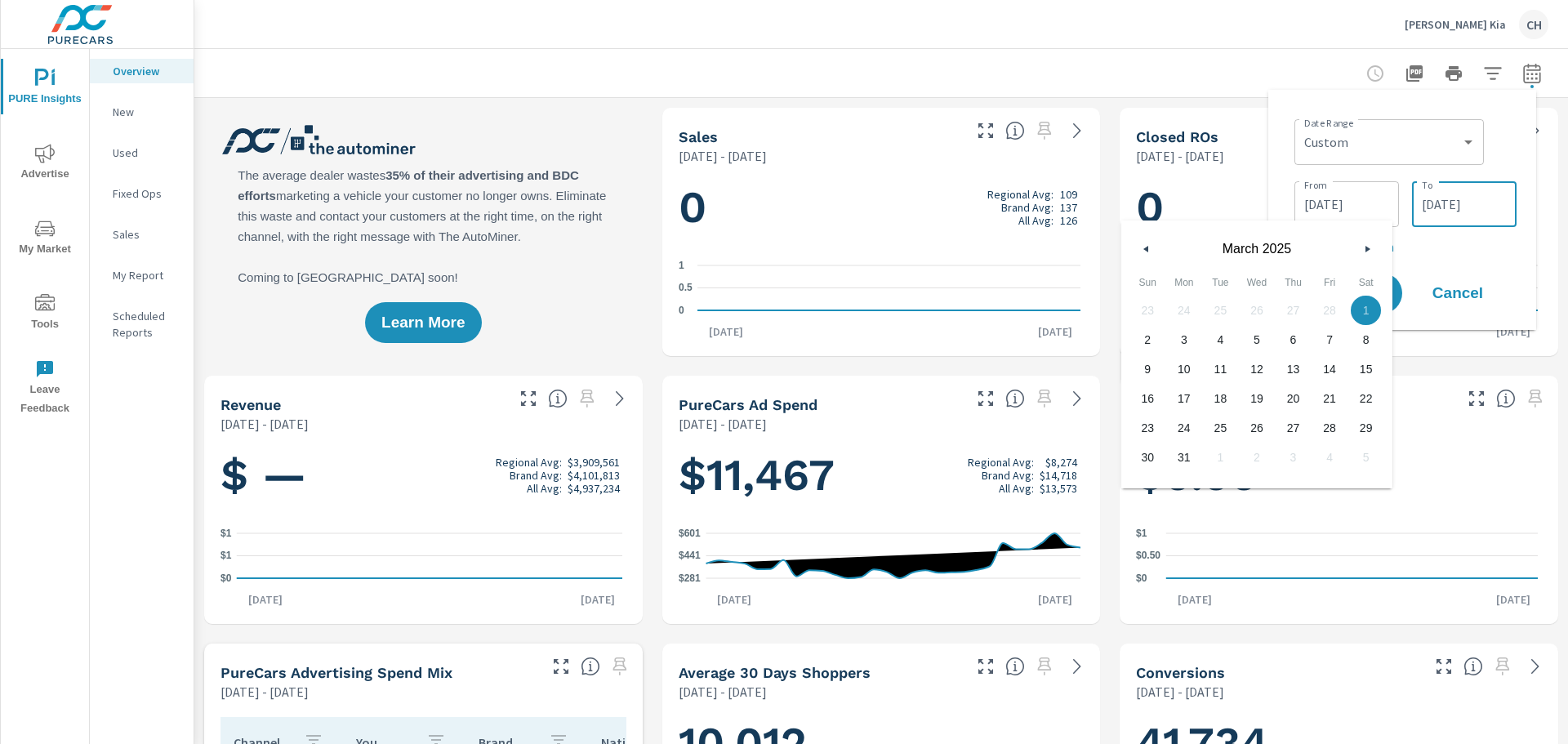
click at [1479, 196] on input "[DATE]" at bounding box center [1463, 204] width 91 height 33
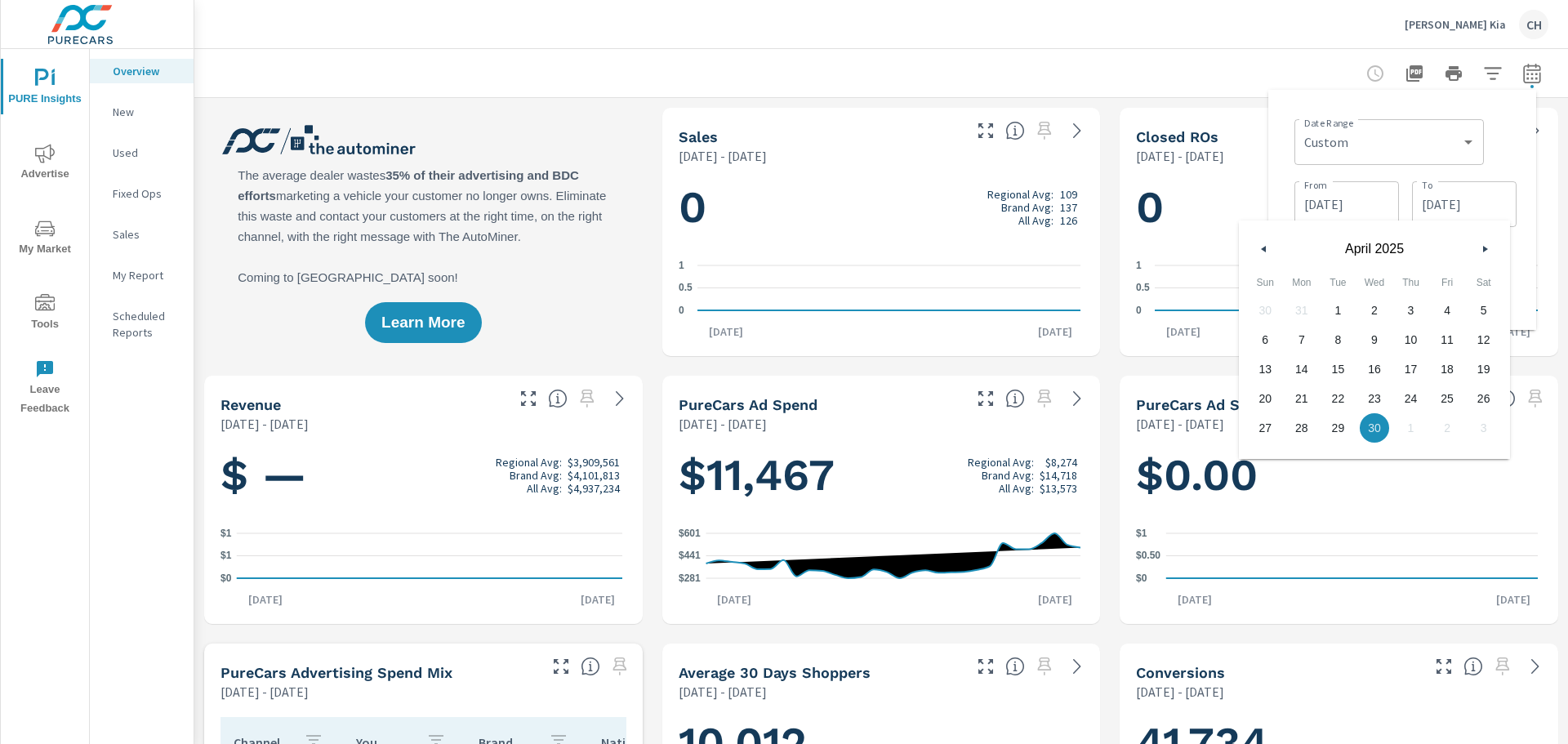
click at [1258, 251] on icon "button" at bounding box center [1261, 248] width 8 height 6
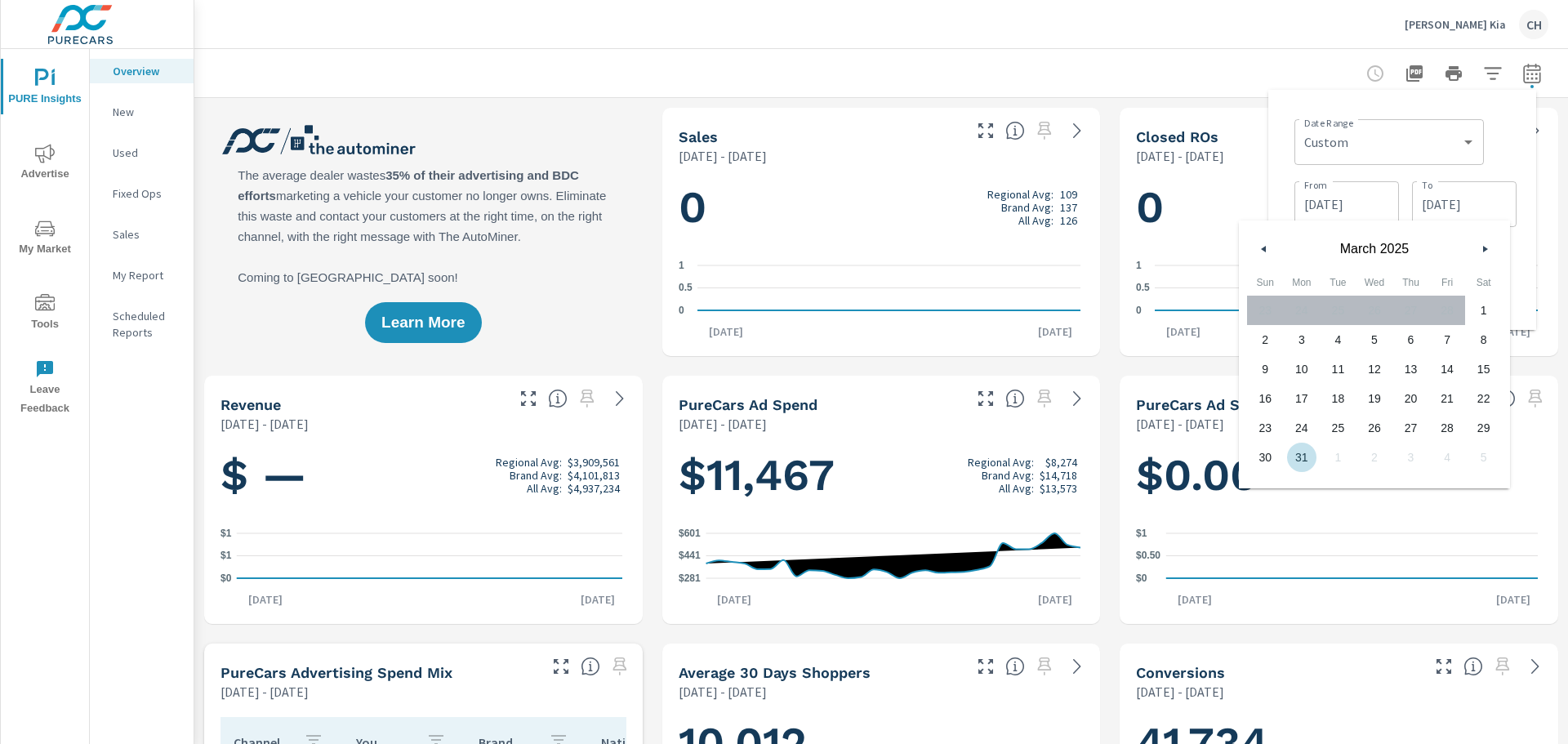
click at [1299, 457] on span "31" at bounding box center [1302, 457] width 37 height 21
type input "[DATE]"
click at [1527, 233] on div "Date Range Custom [DATE] Last week Last 7 days Last 14 days Last 30 days Last 4…" at bounding box center [1402, 210] width 268 height 240
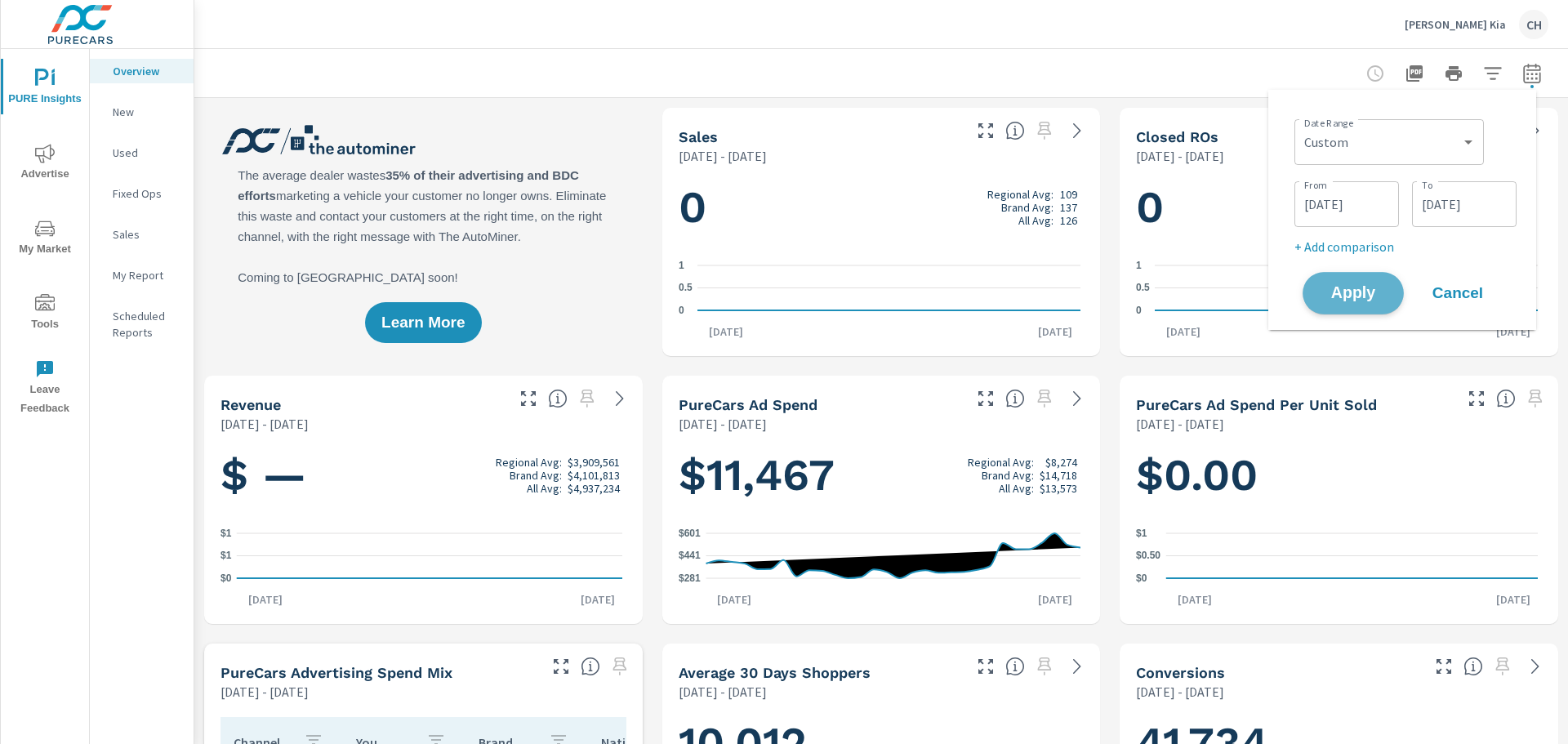
click at [1346, 302] on span "Apply" at bounding box center [1353, 293] width 67 height 16
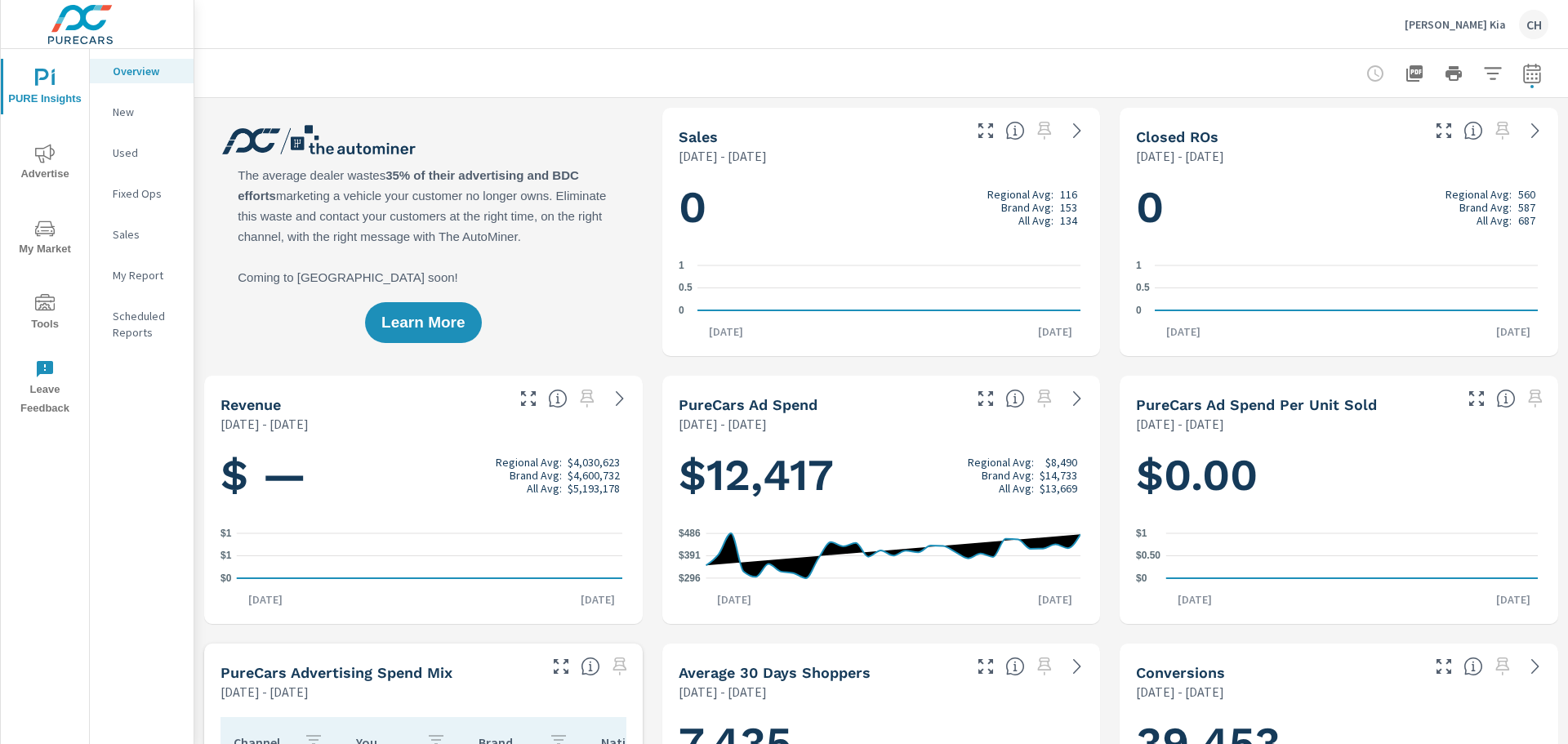
click at [1522, 62] on button "button" at bounding box center [1532, 74] width 33 height 33
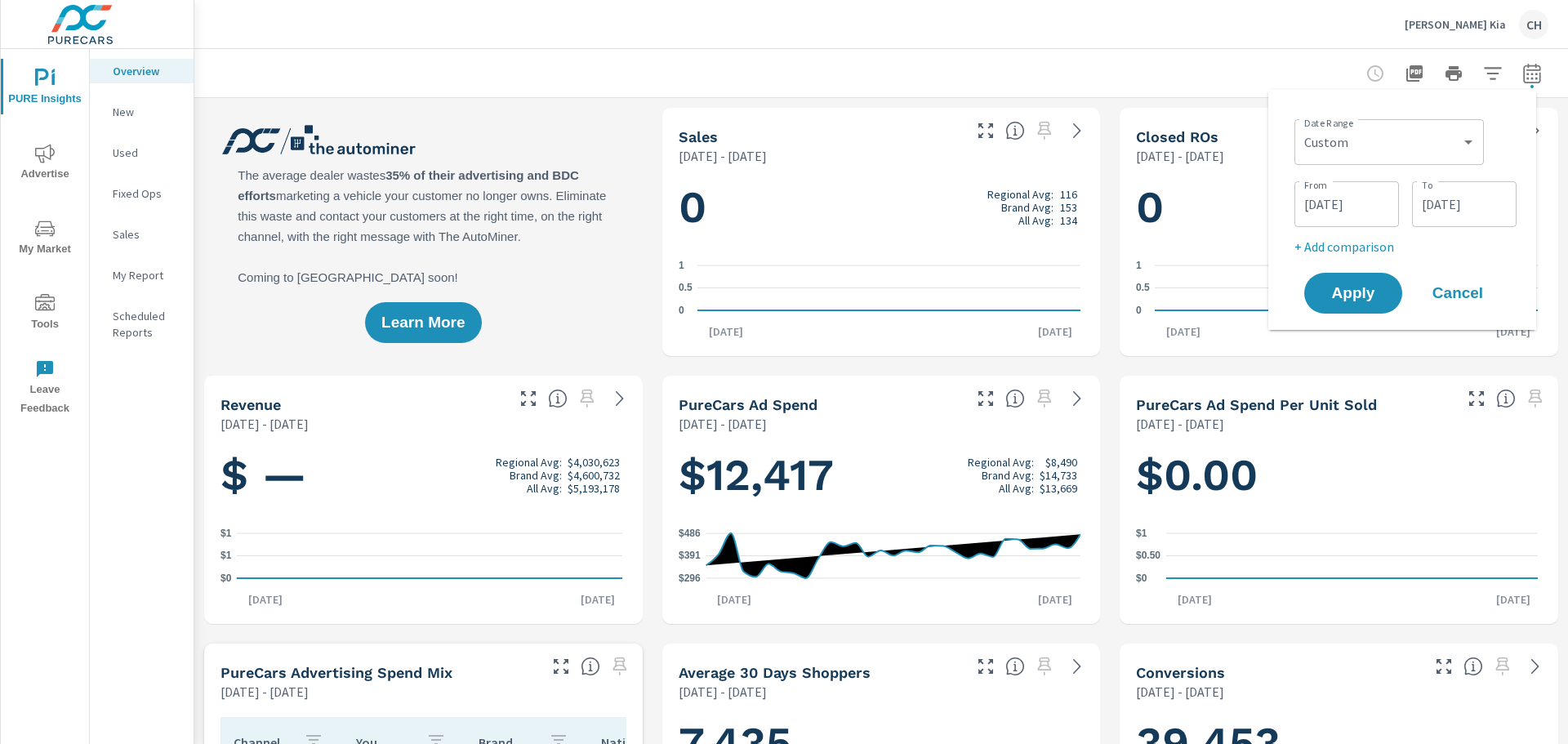
click at [1346, 210] on input "[DATE]" at bounding box center [1346, 204] width 91 height 33
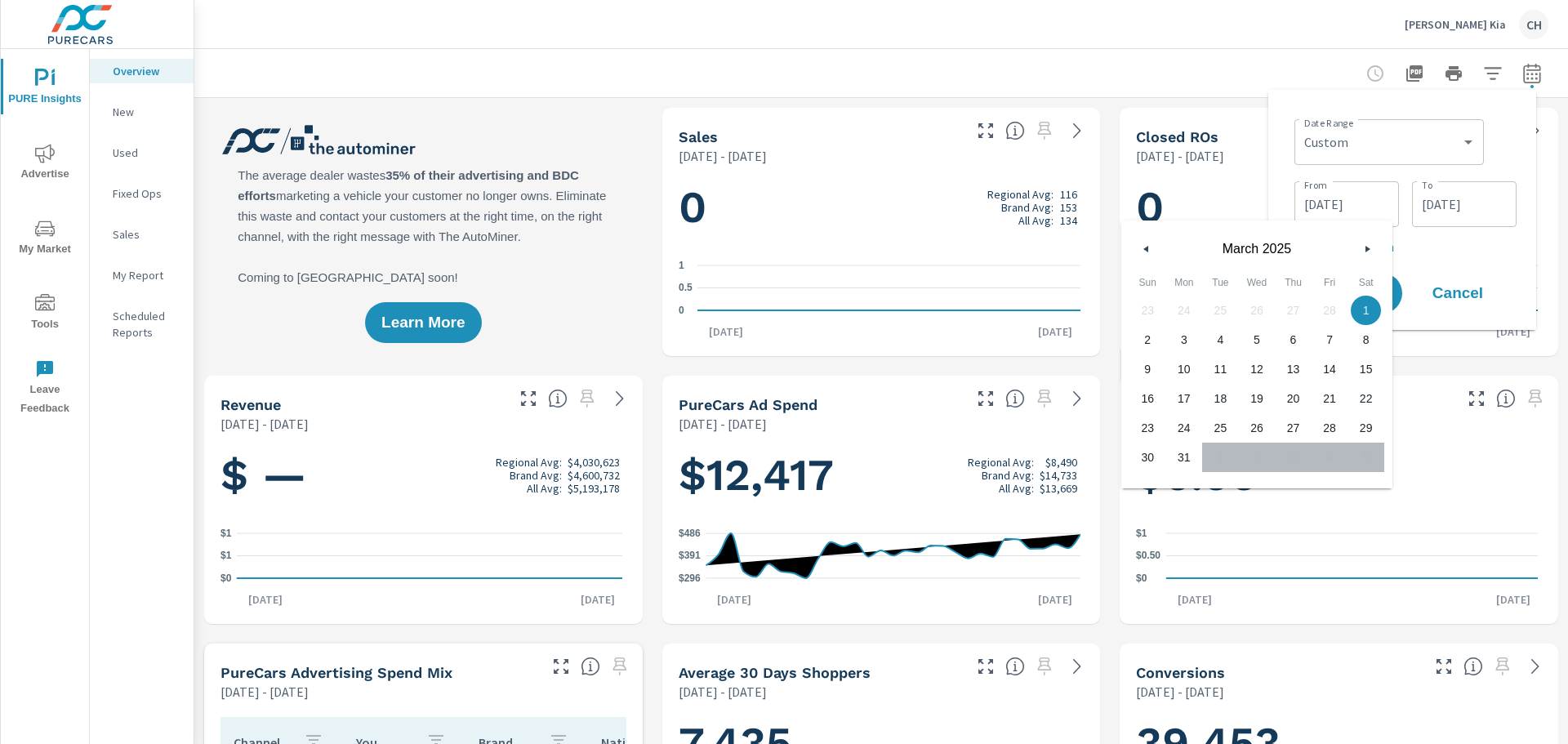
click at [1148, 248] on icon "button" at bounding box center [1144, 248] width 8 height 6
click at [1372, 310] on span "1" at bounding box center [1366, 310] width 37 height 21
type input "[DATE]"
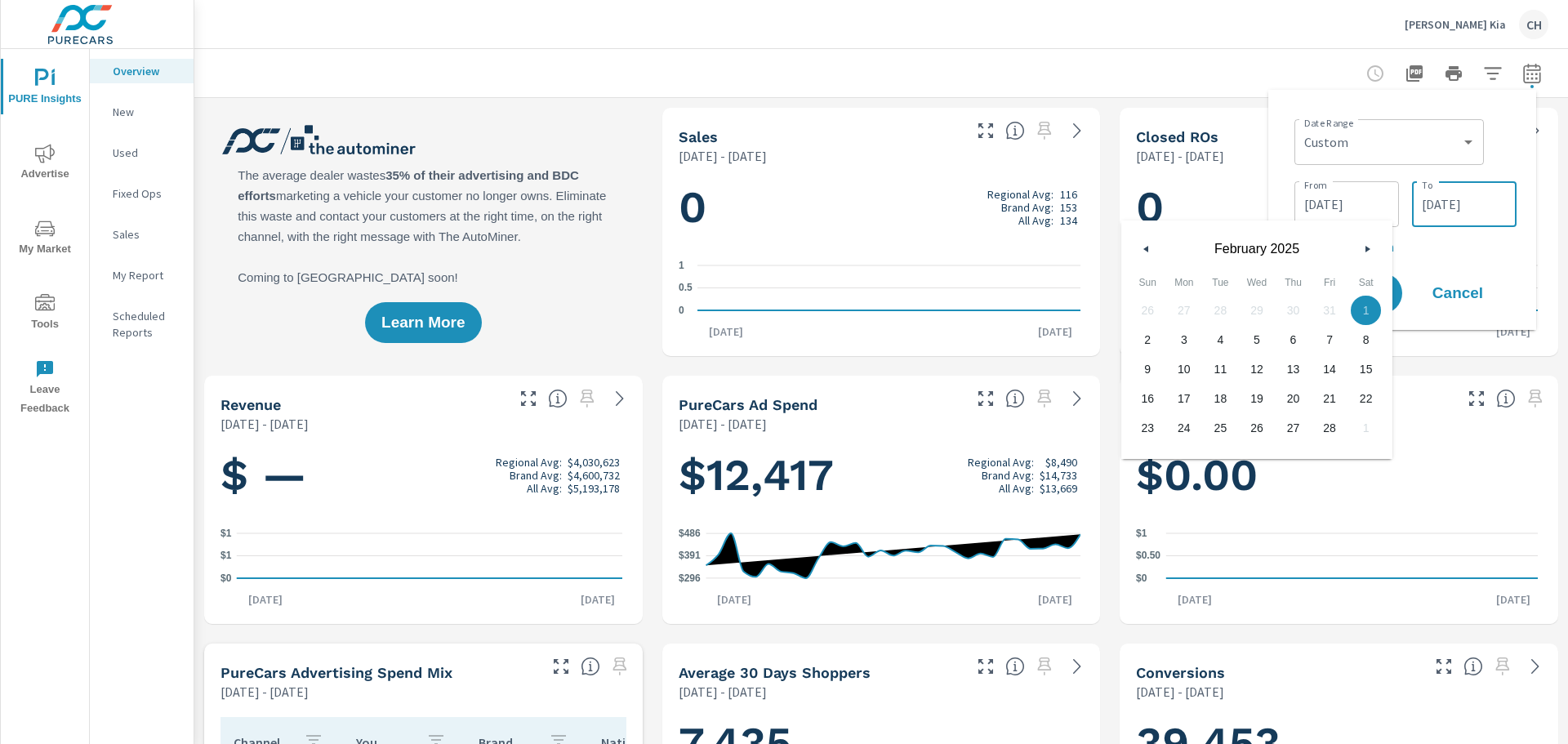
click at [1461, 200] on input "[DATE]" at bounding box center [1463, 204] width 91 height 33
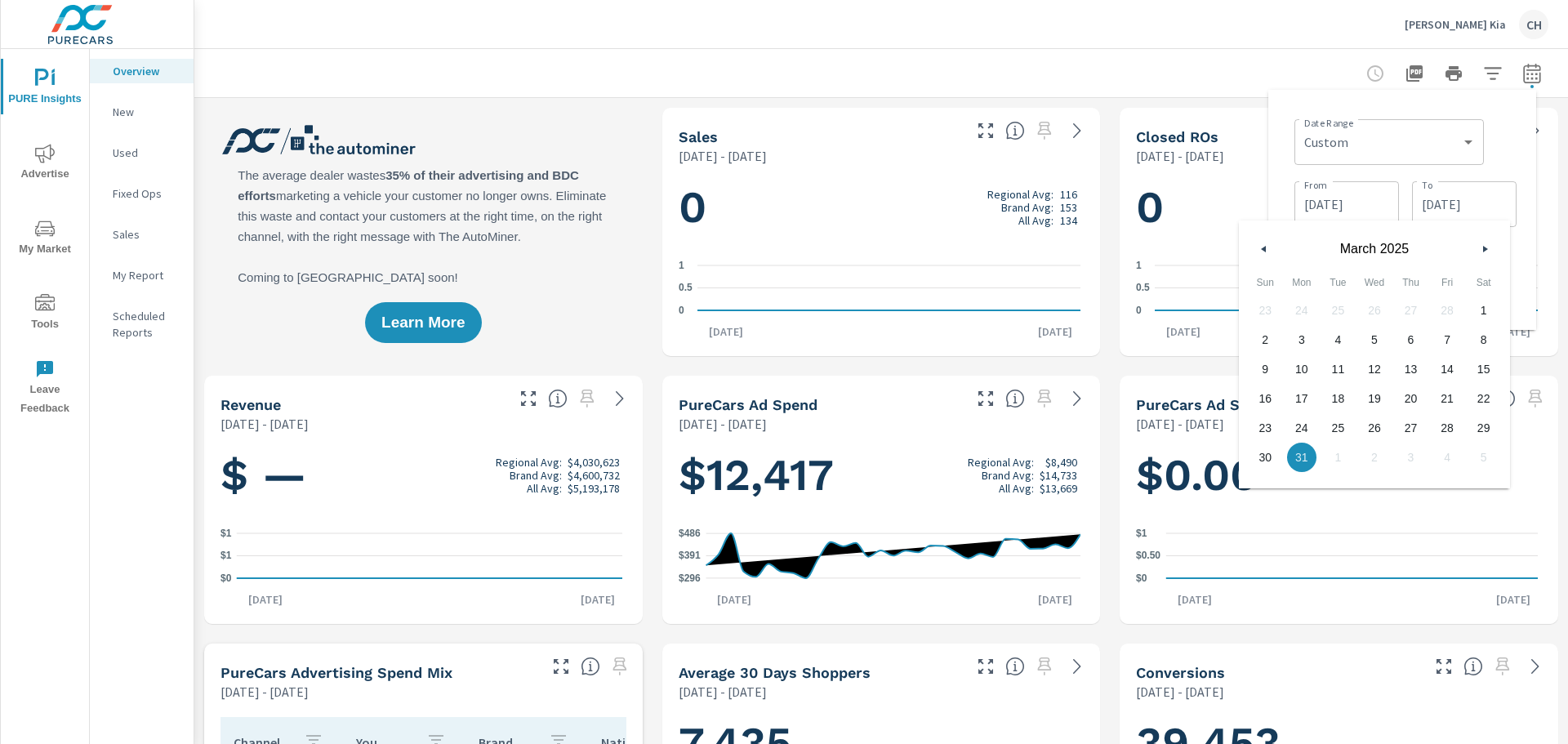
click at [1269, 244] on button "button" at bounding box center [1264, 248] width 19 height 19
click at [1440, 421] on span "28" at bounding box center [1448, 428] width 37 height 21
type input "[DATE]"
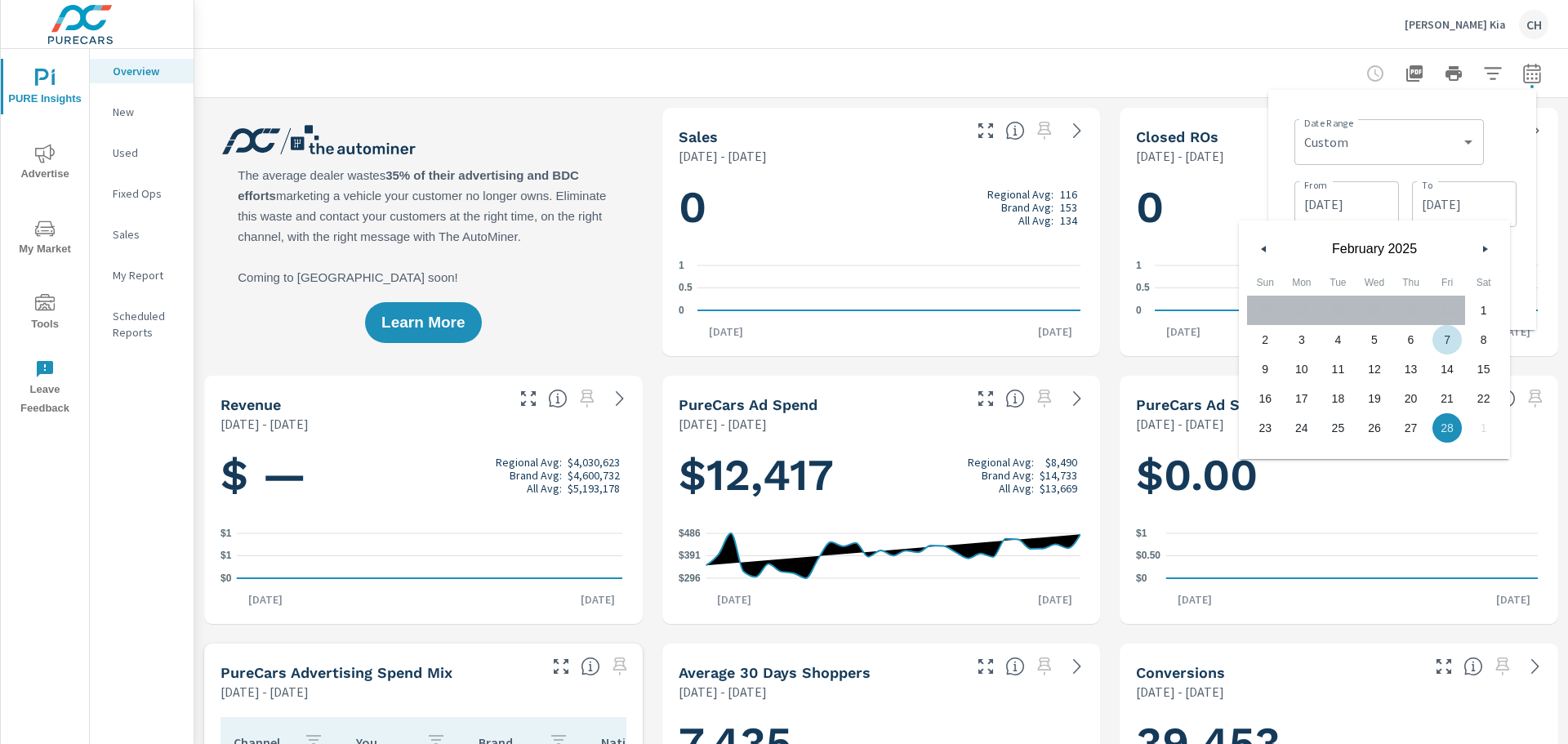
click at [1505, 156] on div "Date Range Custom [DATE] Last week Last 7 days Last 14 days Last 30 days Last 4…" at bounding box center [1405, 141] width 223 height 55
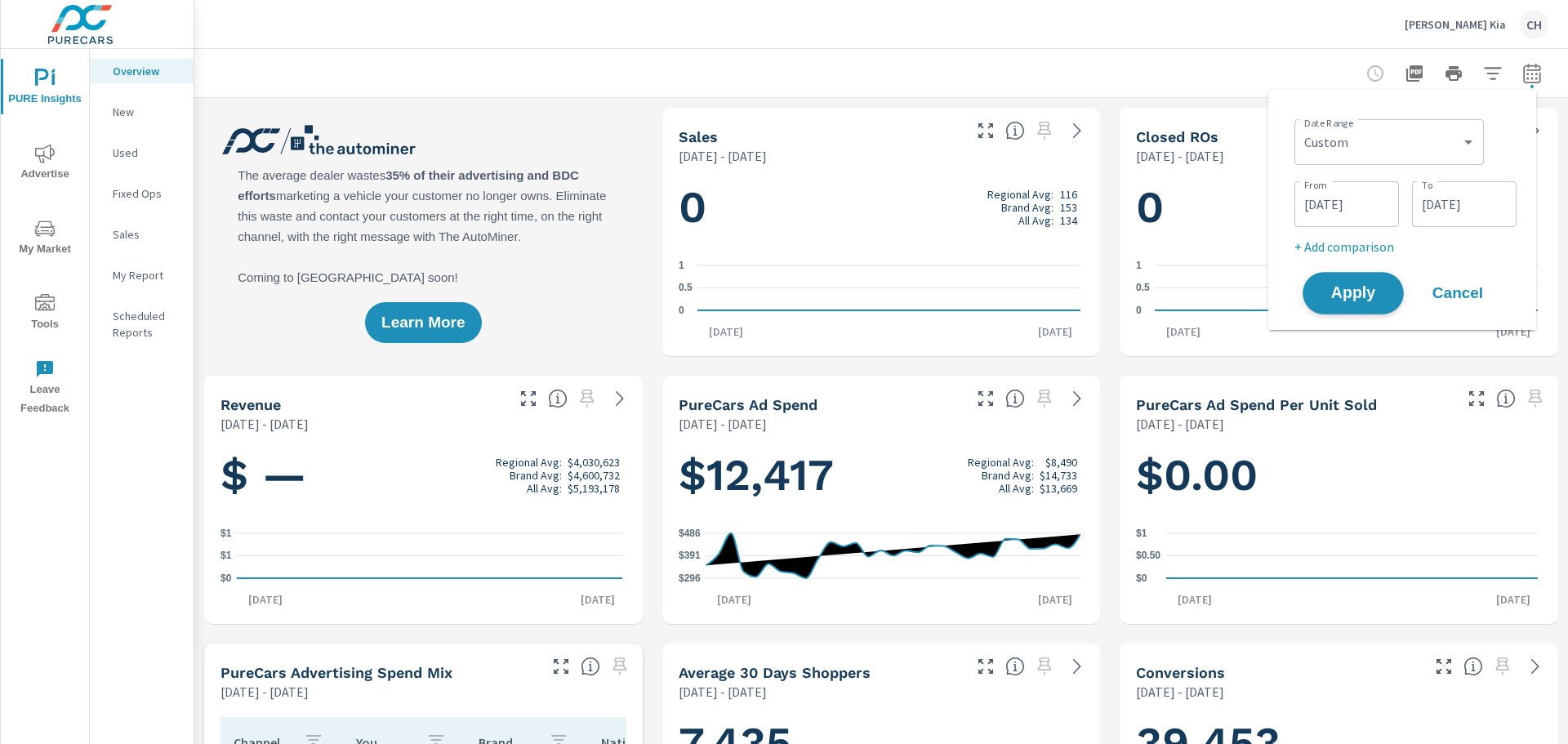
click at [1360, 302] on span "Apply" at bounding box center [1353, 293] width 67 height 16
